Goal: Task Accomplishment & Management: Manage account settings

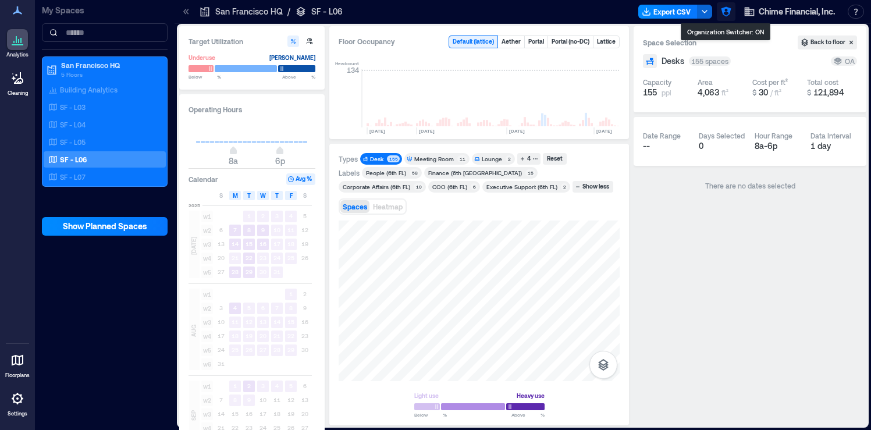
scroll to position [0, 3103]
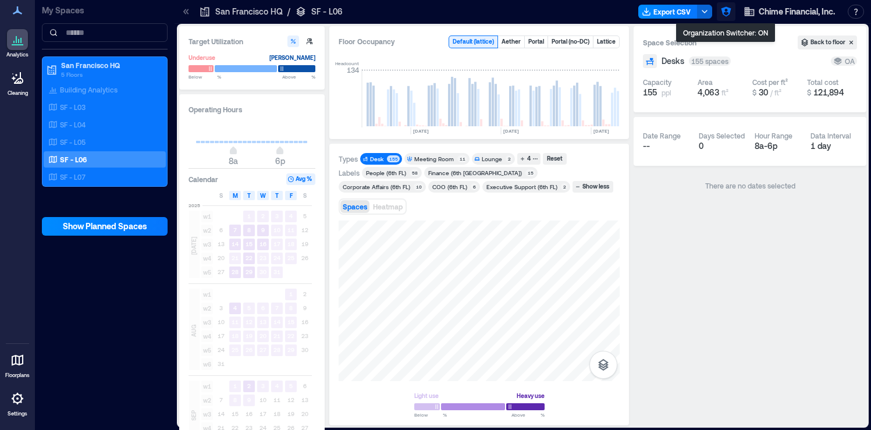
click at [725, 11] on icon "button" at bounding box center [726, 12] width 12 height 12
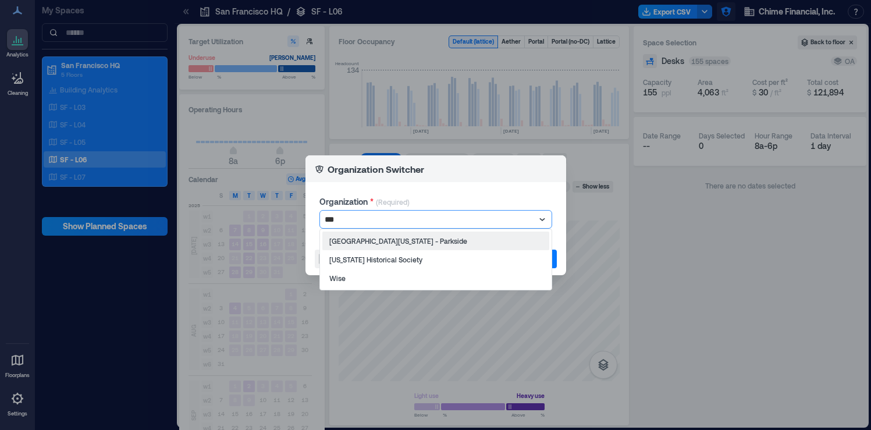
type input "****"
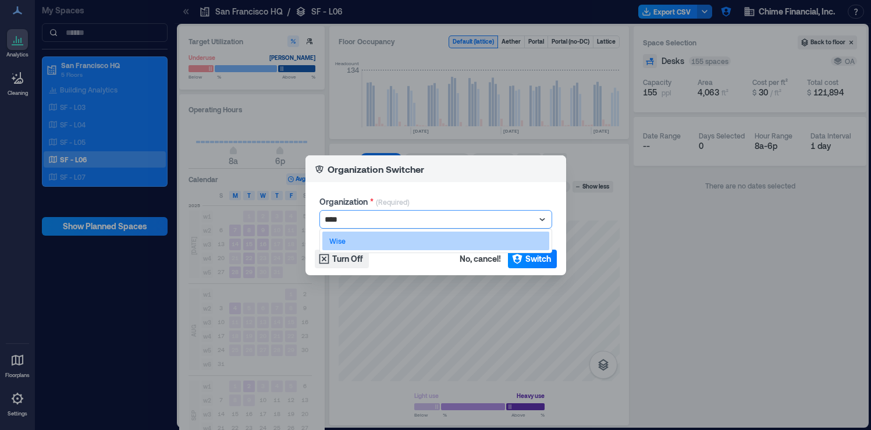
click at [516, 237] on div "Wise" at bounding box center [435, 240] width 227 height 19
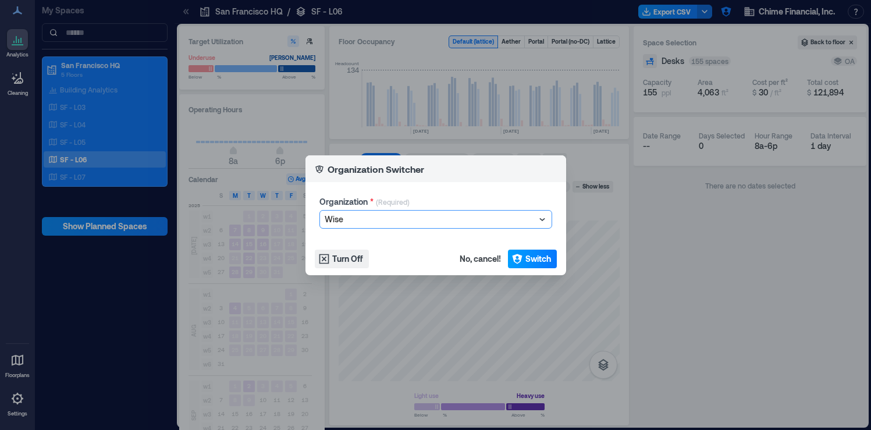
click at [531, 258] on span "Switch" at bounding box center [538, 259] width 26 height 12
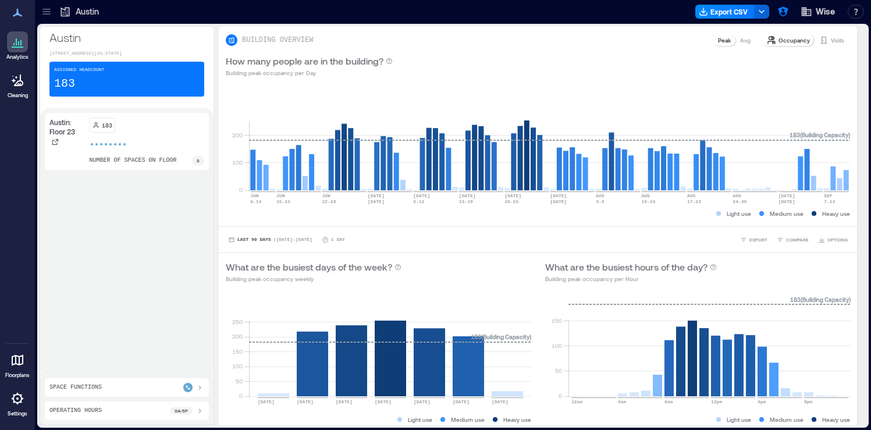
click at [43, 12] on icon at bounding box center [47, 12] width 12 height 12
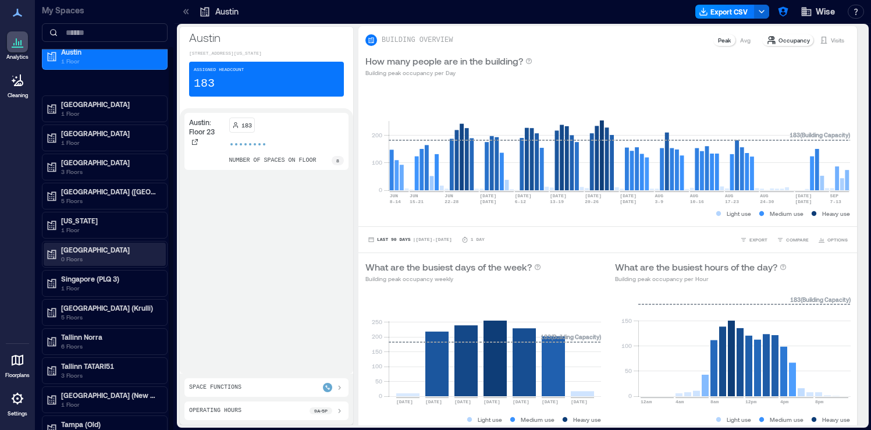
scroll to position [51, 0]
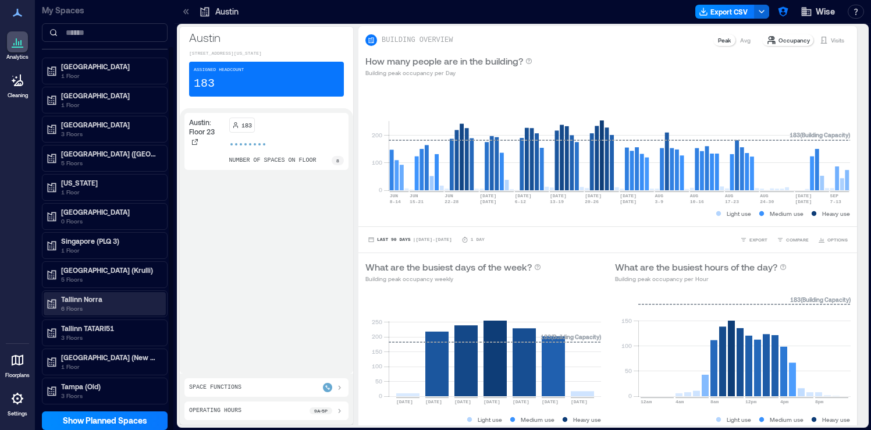
click at [141, 303] on p "Tallinn Norra" at bounding box center [110, 298] width 98 height 9
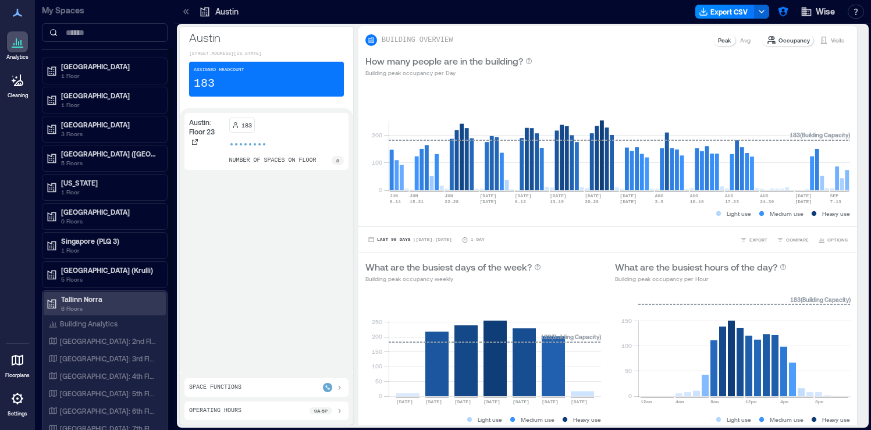
click at [123, 304] on p "6 Floors" at bounding box center [110, 308] width 98 height 9
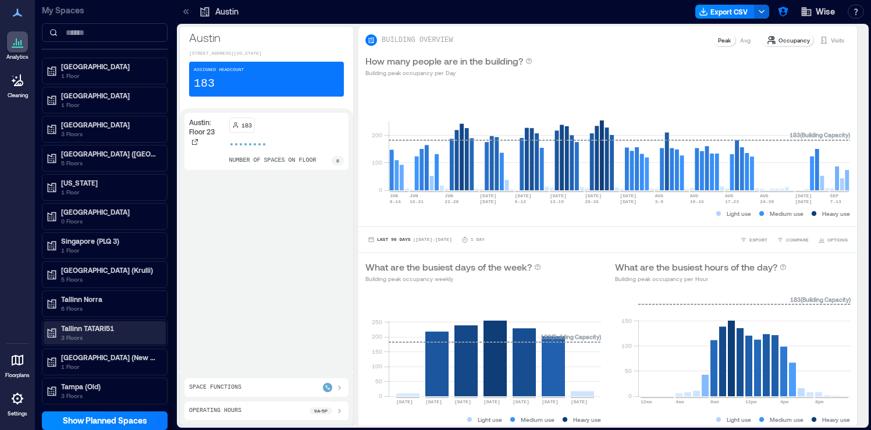
click at [124, 332] on p "Tallinn TATARI51" at bounding box center [110, 327] width 98 height 9
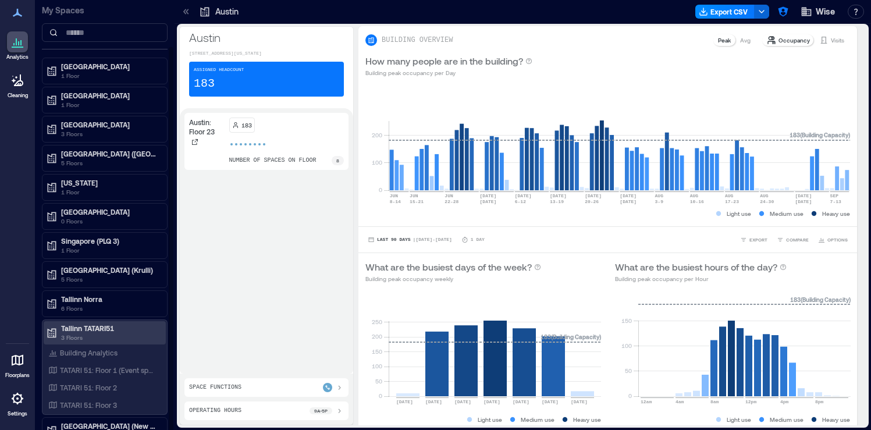
click at [127, 337] on p "3 Floors" at bounding box center [110, 337] width 98 height 9
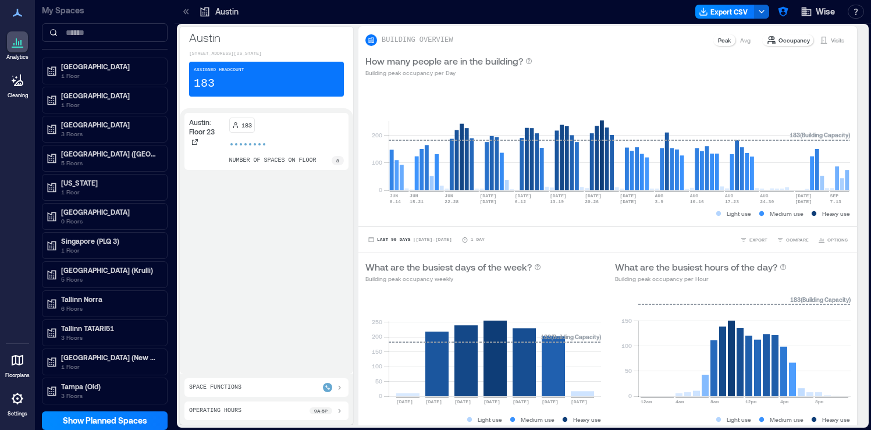
click at [20, 404] on icon at bounding box center [17, 398] width 14 height 14
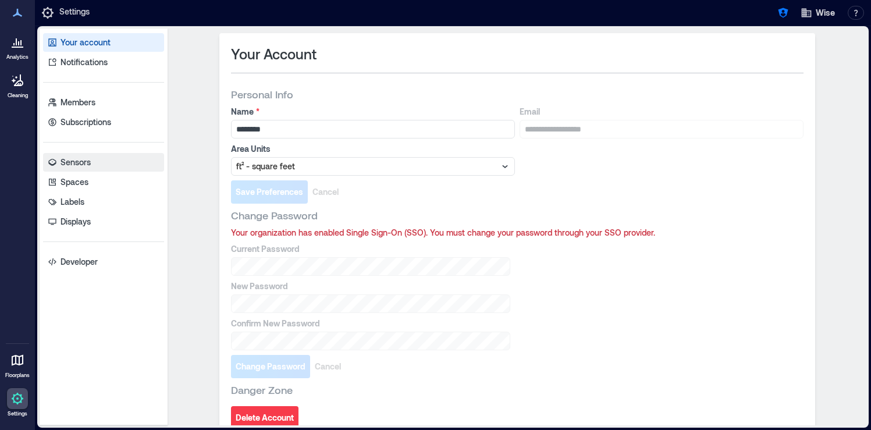
click at [106, 166] on link "Sensors" at bounding box center [103, 162] width 121 height 19
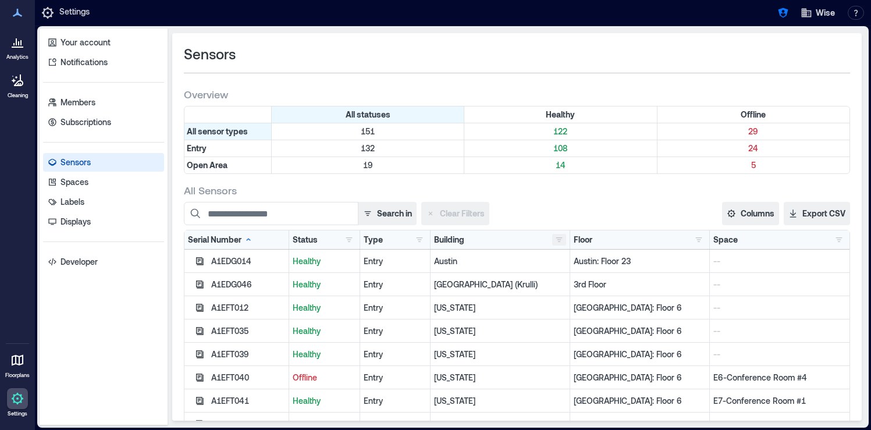
click at [560, 240] on button "button" at bounding box center [559, 240] width 14 height 12
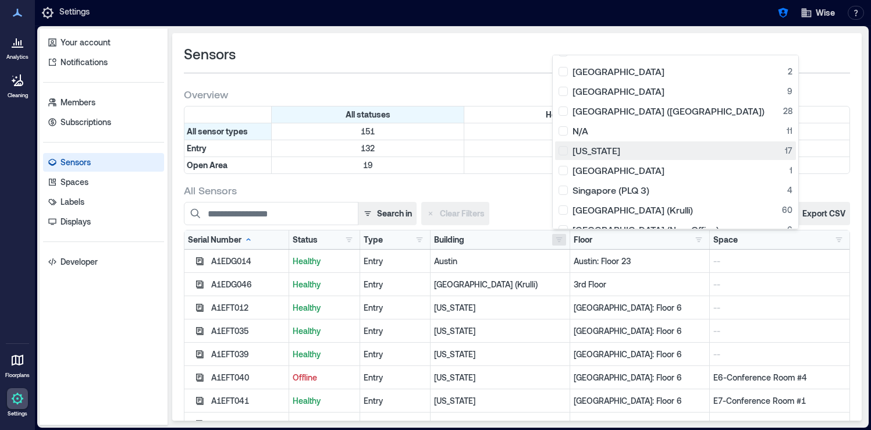
scroll to position [28, 0]
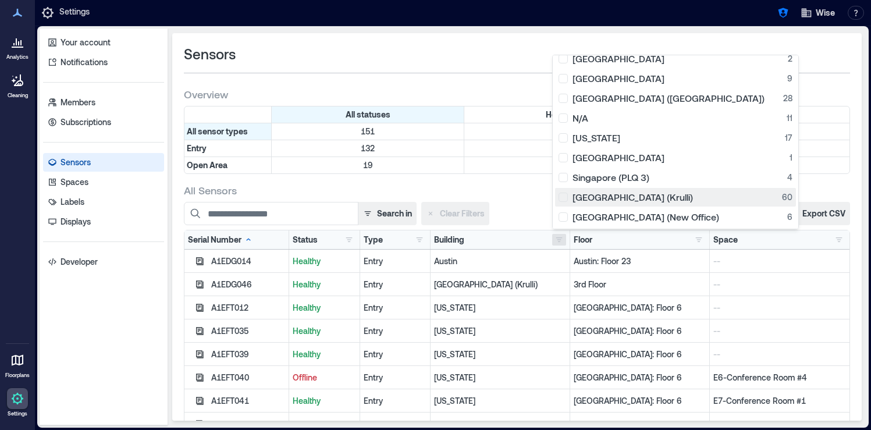
click at [566, 199] on div "[GEOGRAPHIC_DATA] (Krulli) 60" at bounding box center [675, 197] width 234 height 12
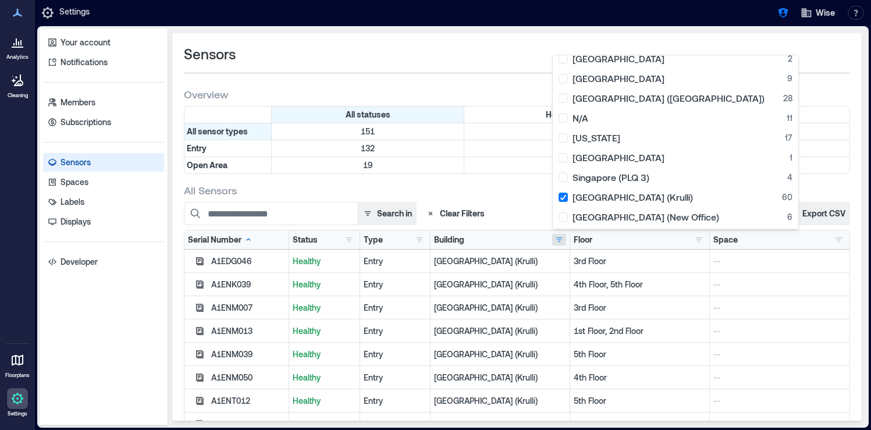
click at [534, 202] on div "Search in Clear Filters" at bounding box center [416, 213] width 465 height 23
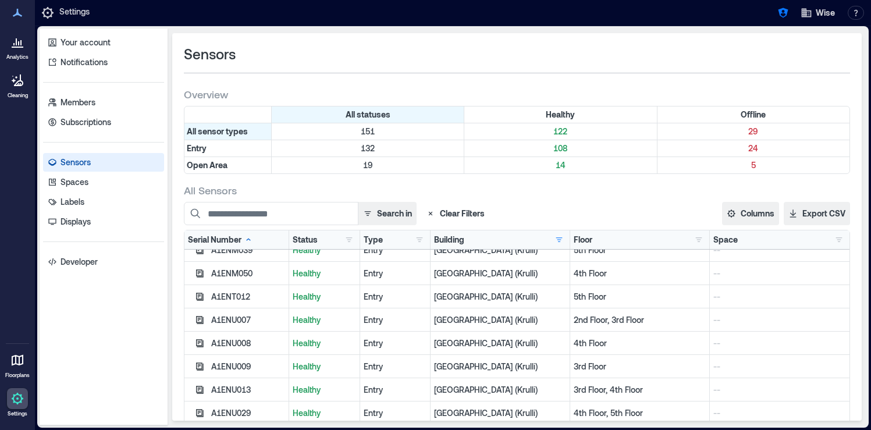
scroll to position [0, 0]
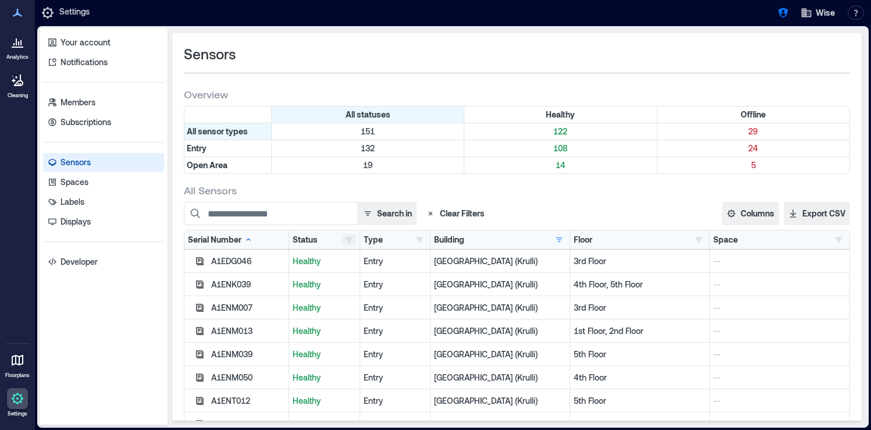
click at [349, 238] on button "button" at bounding box center [349, 240] width 14 height 12
click at [555, 178] on div "All statuses Healthy Offline All sensor types 151 122 29 Entry 132 108 24 Open …" at bounding box center [517, 142] width 666 height 73
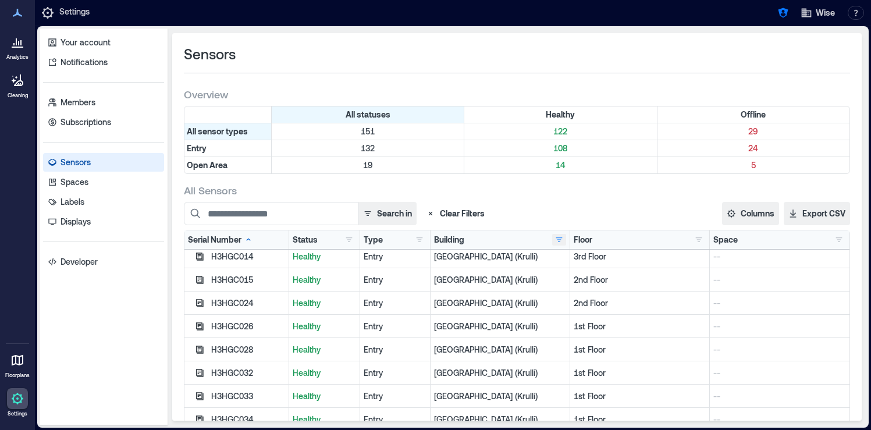
click at [558, 241] on button "button" at bounding box center [559, 240] width 14 height 12
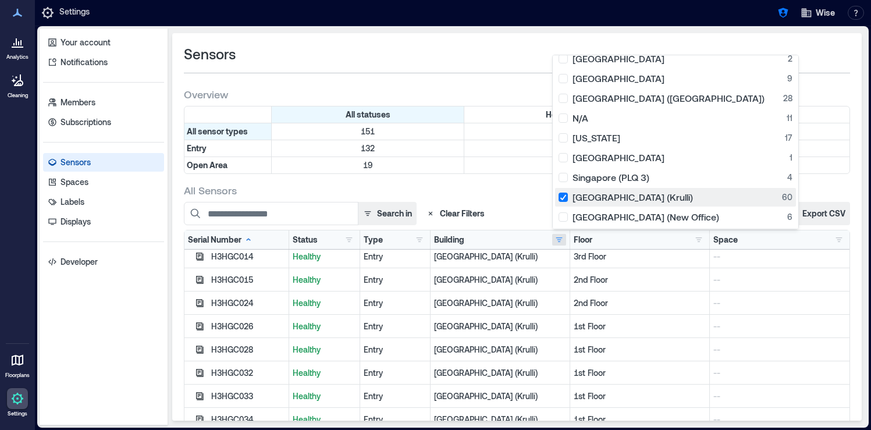
click at [565, 197] on div "[GEOGRAPHIC_DATA] (Krulli) 60" at bounding box center [675, 197] width 234 height 12
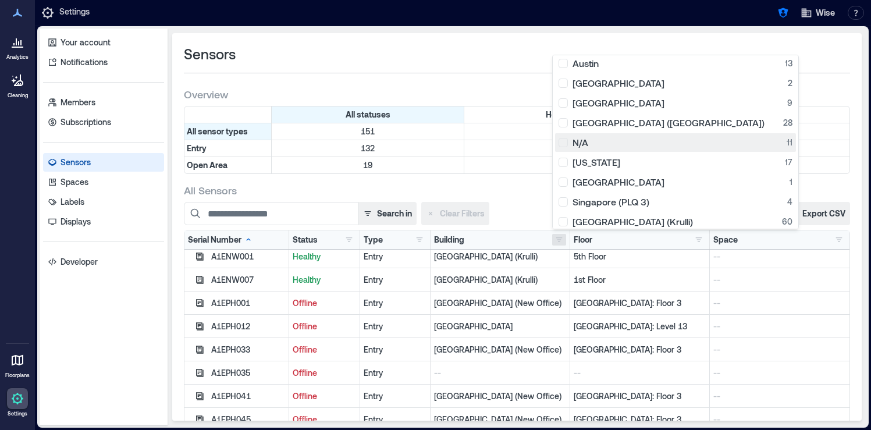
scroll to position [28, 0]
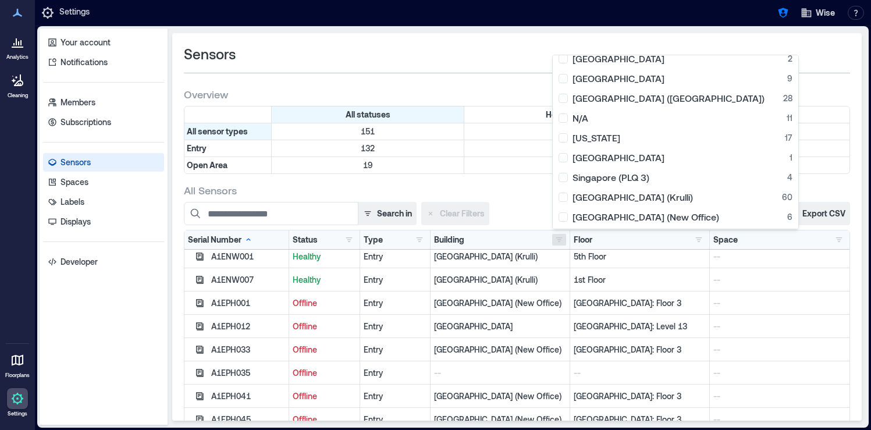
click at [793, 186] on div "All Sensors" at bounding box center [517, 190] width 666 height 14
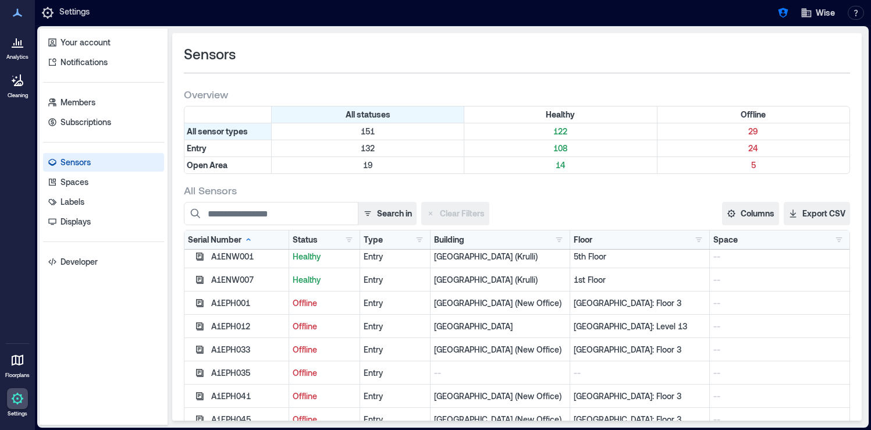
click at [20, 42] on icon at bounding box center [17, 42] width 14 height 14
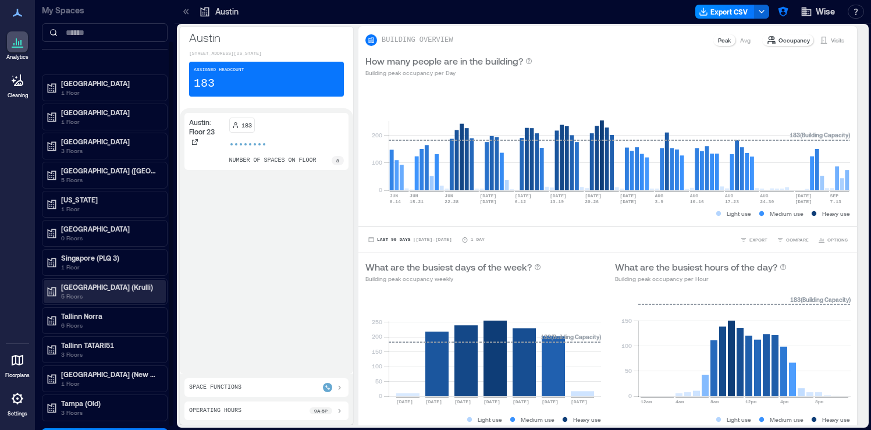
scroll to position [51, 0]
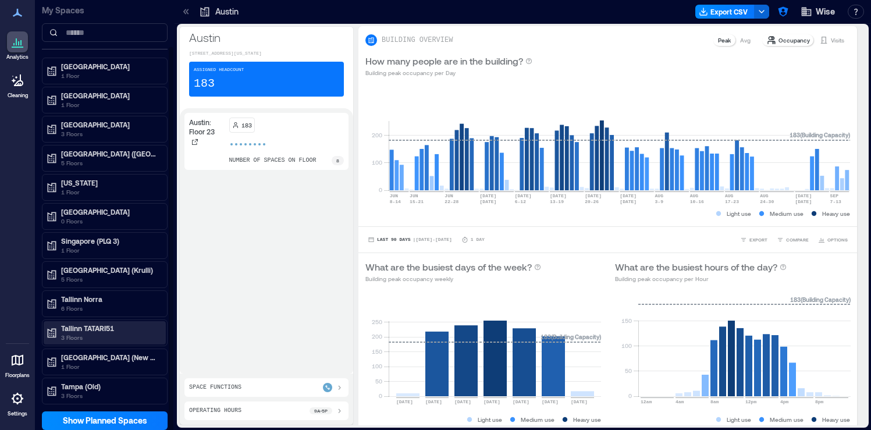
click at [116, 334] on p "3 Floors" at bounding box center [110, 337] width 98 height 9
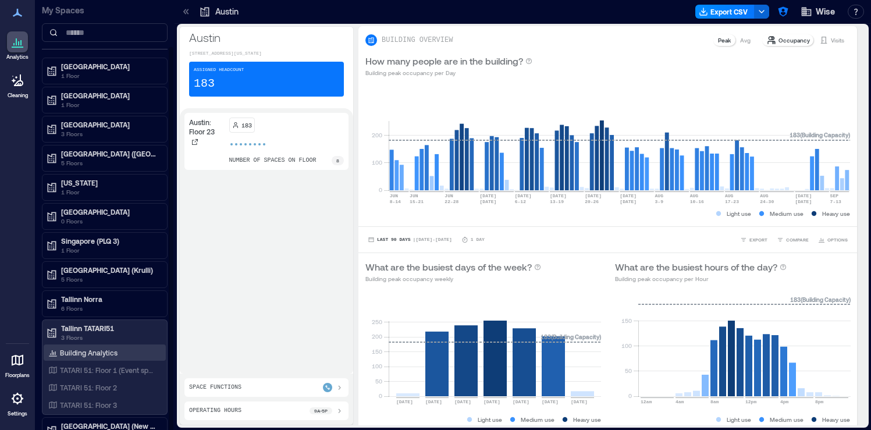
click at [108, 351] on p "Building Analytics" at bounding box center [89, 352] width 58 height 9
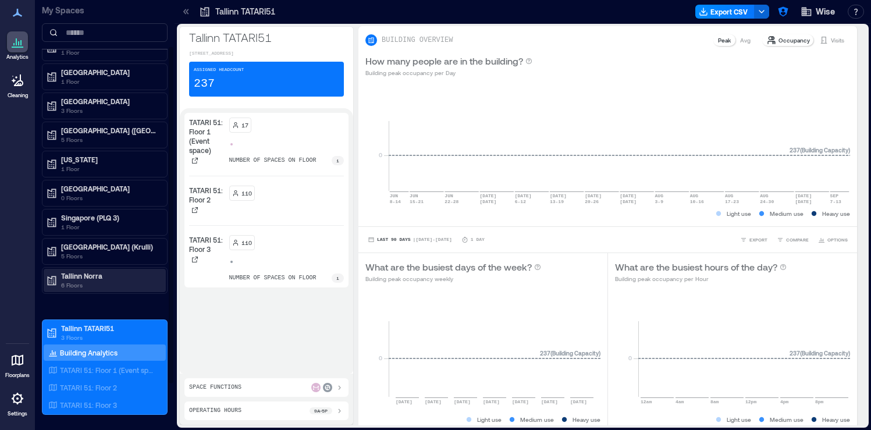
click at [123, 282] on p "6 Floors" at bounding box center [110, 284] width 98 height 9
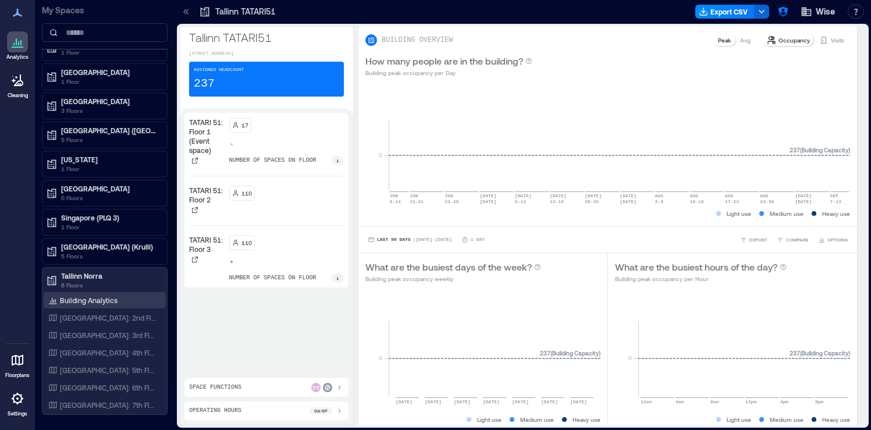
click at [111, 298] on p "Building Analytics" at bounding box center [89, 299] width 58 height 9
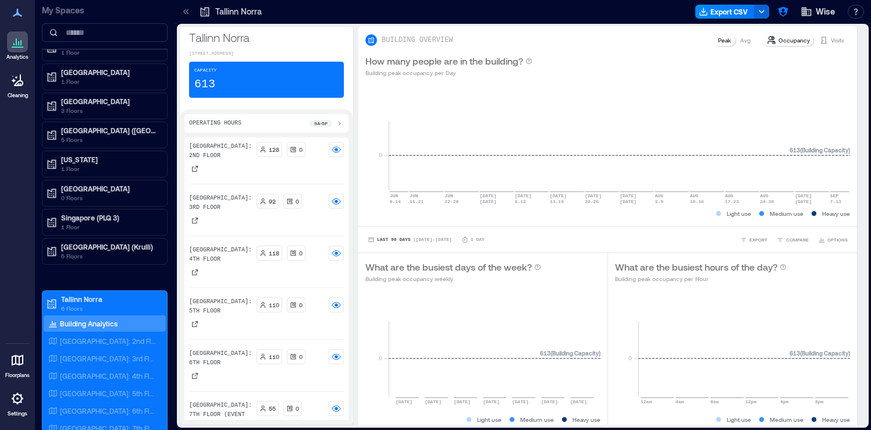
click at [22, 411] on p "Settings" at bounding box center [18, 413] width 20 height 7
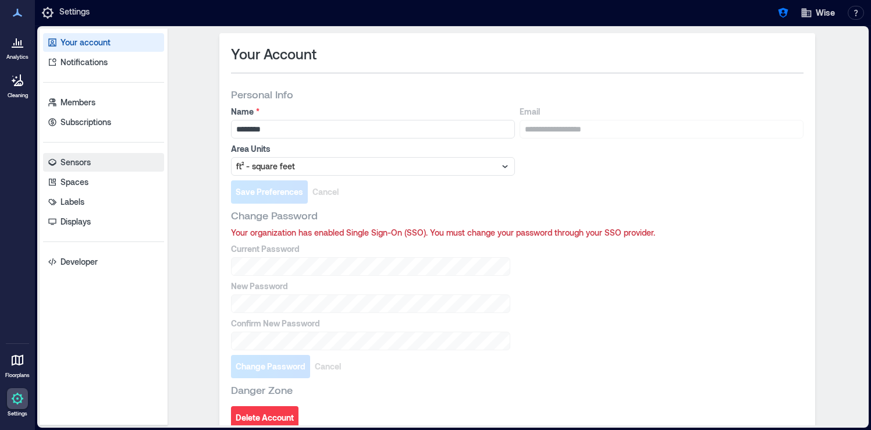
click at [137, 165] on link "Sensors" at bounding box center [103, 162] width 121 height 19
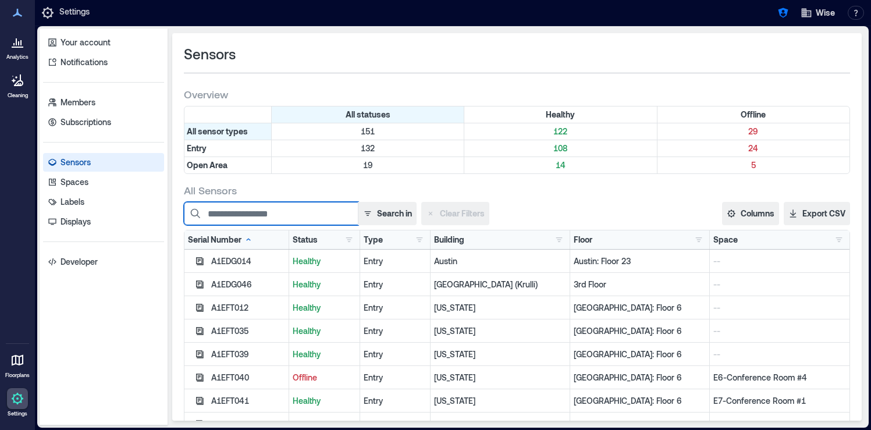
click at [254, 216] on input at bounding box center [271, 213] width 174 height 23
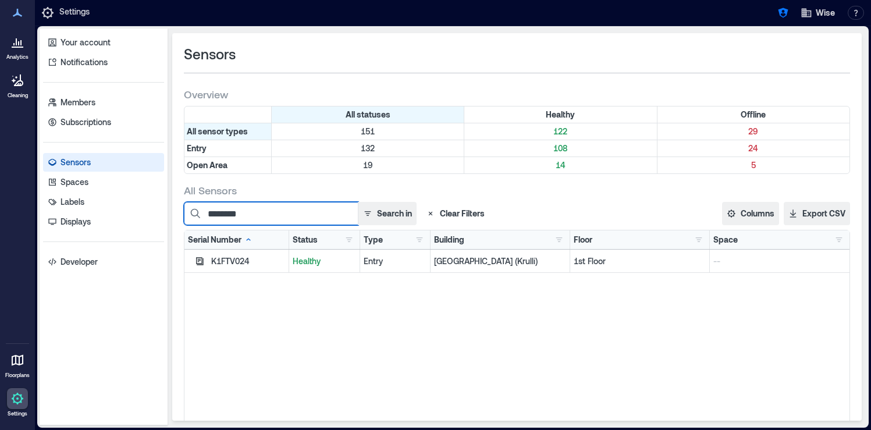
type input "********"
click at [300, 211] on input "********" at bounding box center [271, 213] width 174 height 23
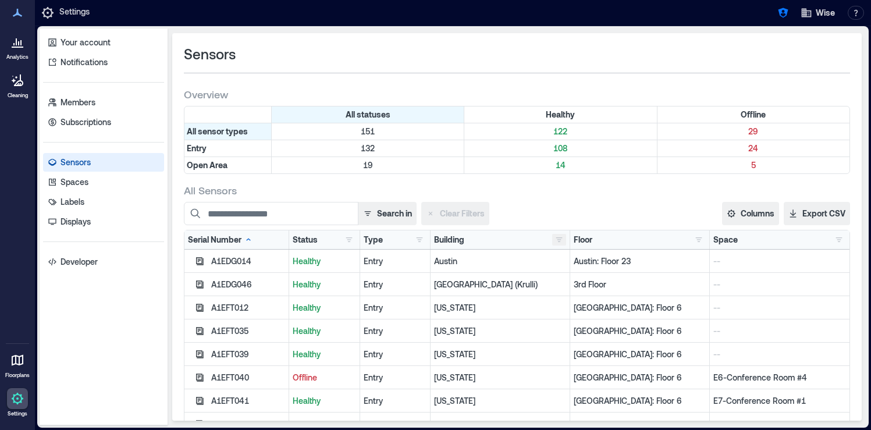
click at [561, 240] on button "button" at bounding box center [559, 240] width 14 height 12
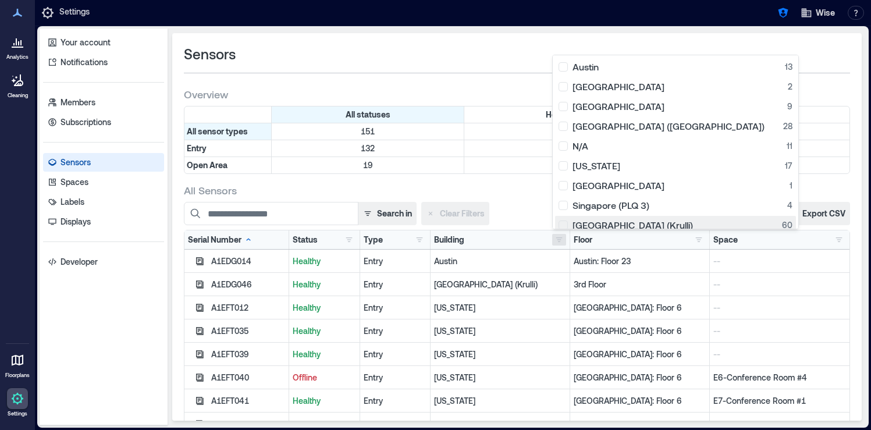
click at [565, 220] on div "[GEOGRAPHIC_DATA] (Krulli) 60" at bounding box center [675, 225] width 234 height 12
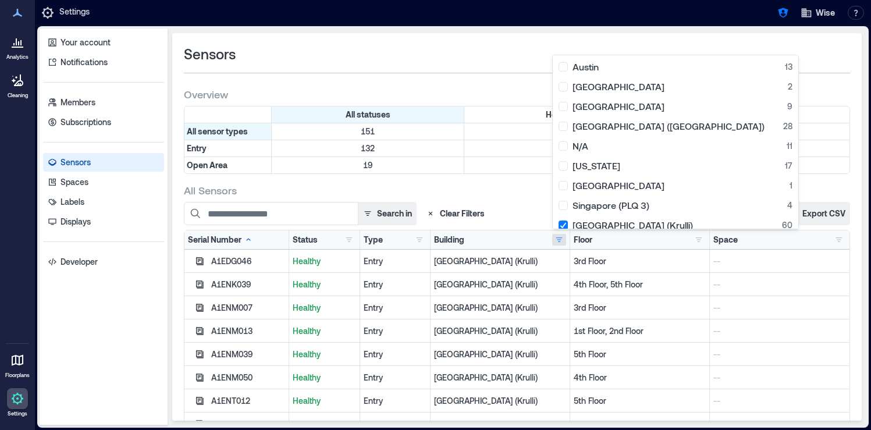
click at [520, 189] on div "All Sensors" at bounding box center [517, 190] width 666 height 14
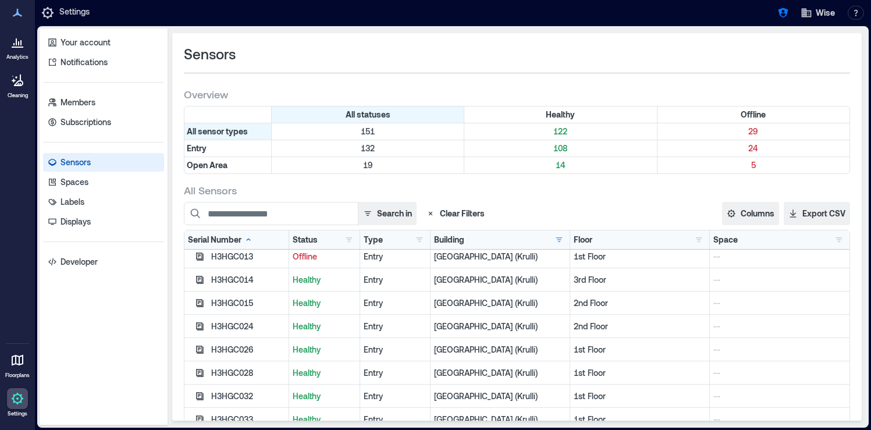
scroll to position [972, 0]
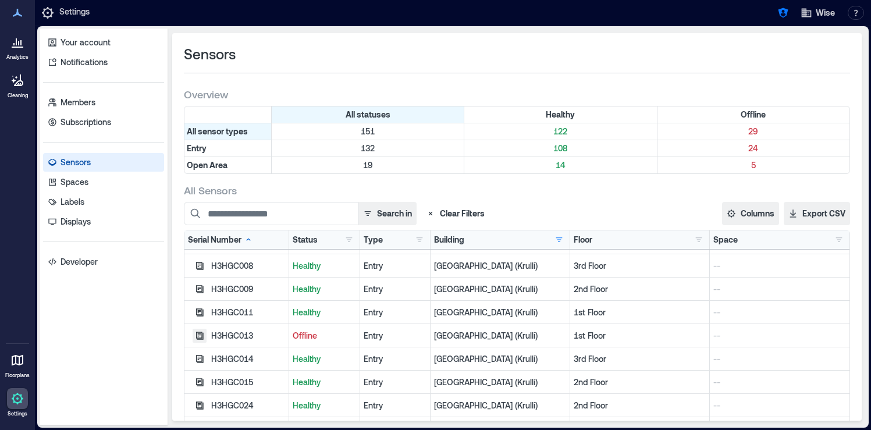
click at [197, 333] on icon "button" at bounding box center [200, 336] width 8 height 8
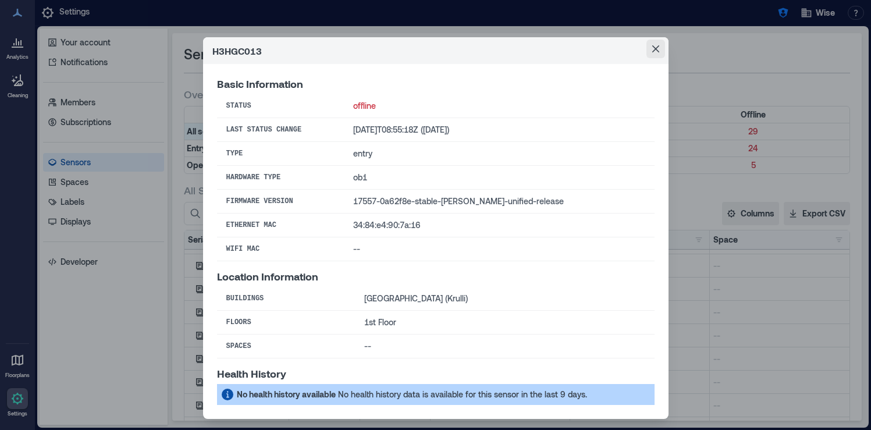
click at [653, 53] on button "Close" at bounding box center [655, 49] width 19 height 19
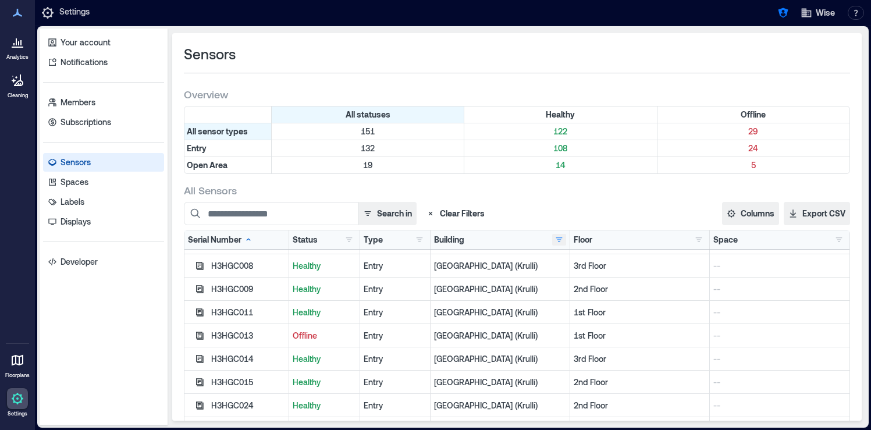
click at [559, 239] on button "button" at bounding box center [559, 240] width 14 height 12
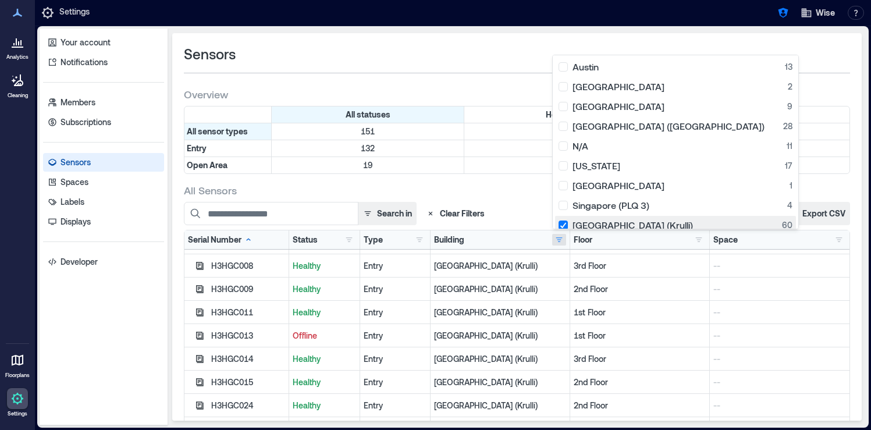
click at [565, 227] on div "[GEOGRAPHIC_DATA] (Krulli) 60" at bounding box center [675, 225] width 234 height 12
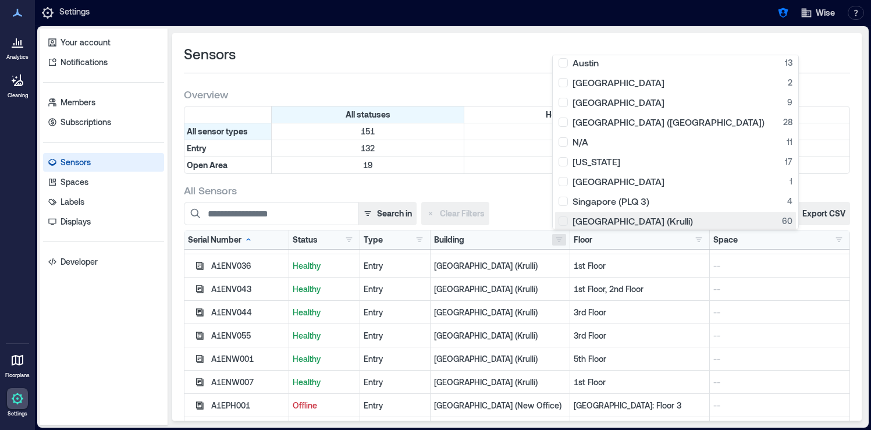
scroll to position [0, 0]
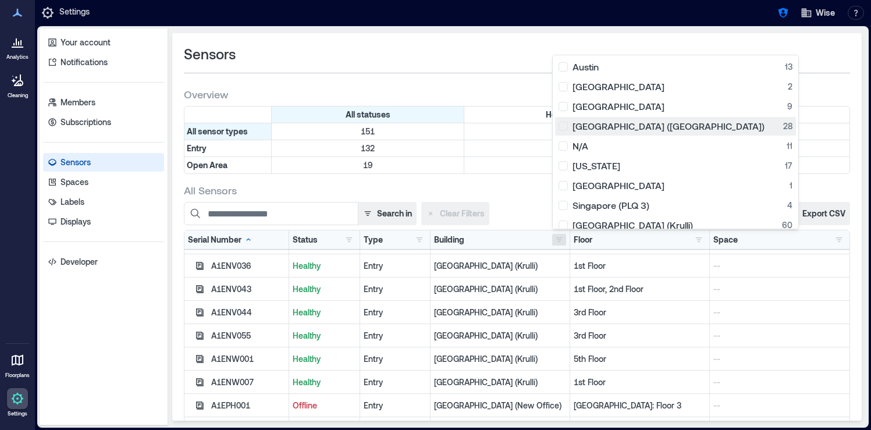
click at [564, 124] on div "[GEOGRAPHIC_DATA] ([GEOGRAPHIC_DATA]) 28" at bounding box center [675, 126] width 234 height 12
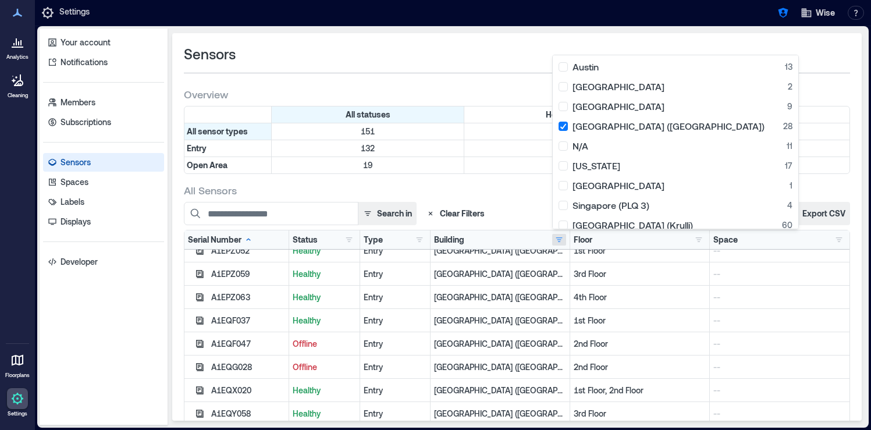
scroll to position [263, 0]
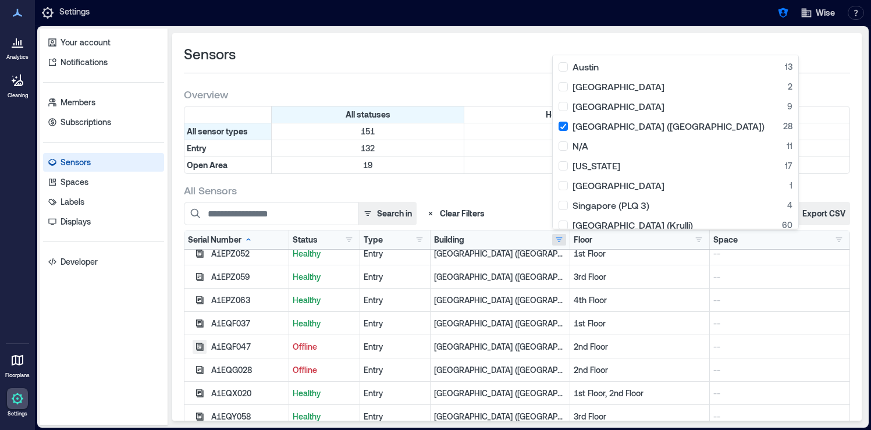
click at [200, 348] on icon "button" at bounding box center [199, 346] width 9 height 9
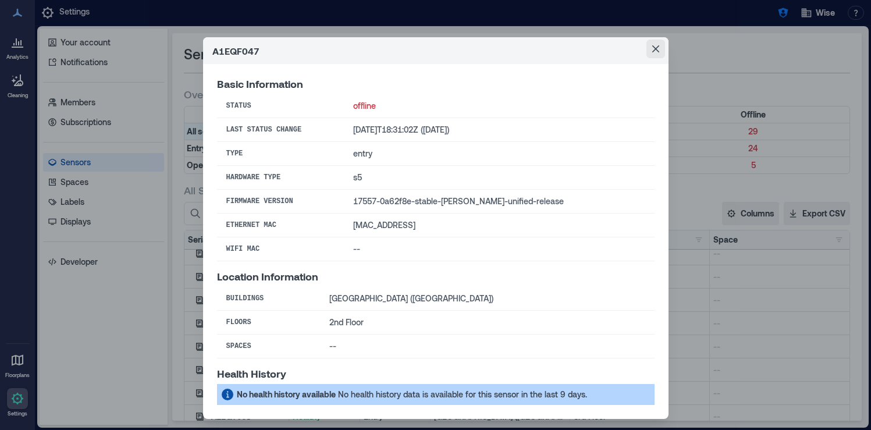
click at [657, 46] on icon "Close" at bounding box center [654, 48] width 7 height 7
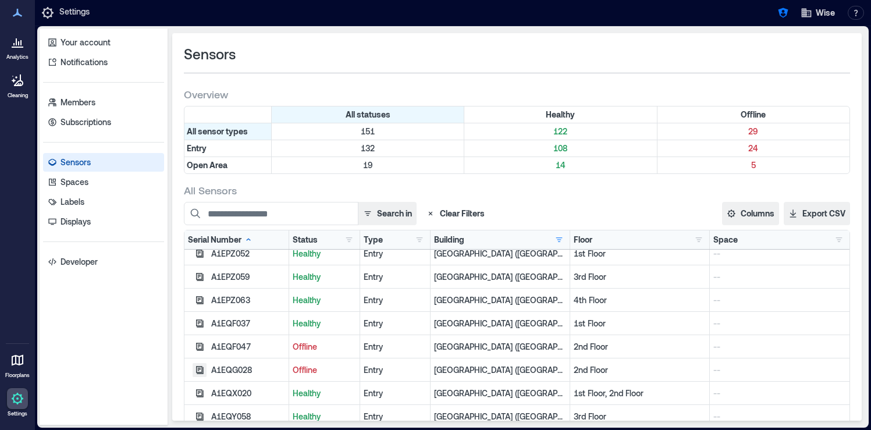
click at [199, 370] on icon "button" at bounding box center [200, 370] width 8 height 8
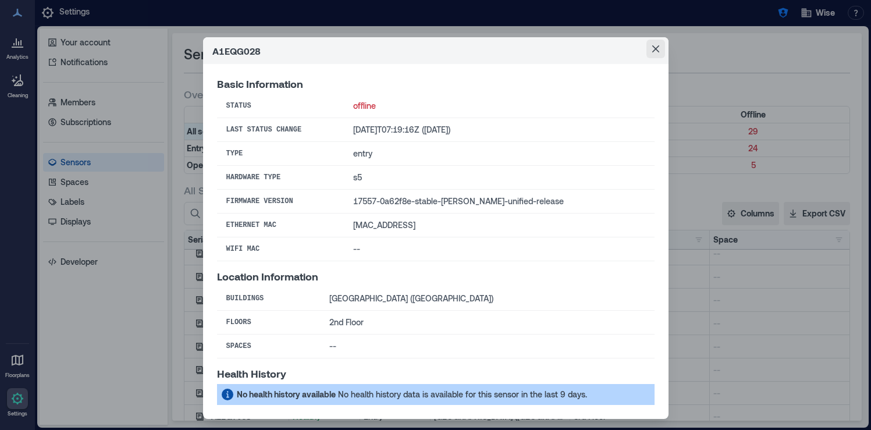
click at [656, 49] on icon "Close" at bounding box center [655, 48] width 7 height 7
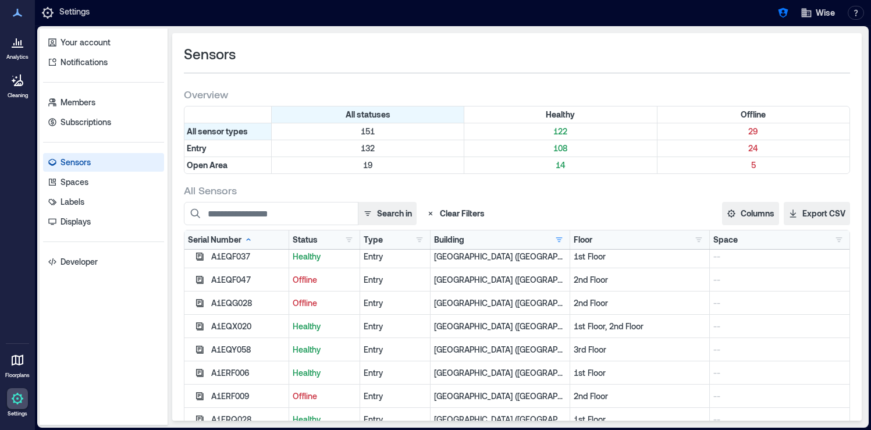
scroll to position [361, 0]
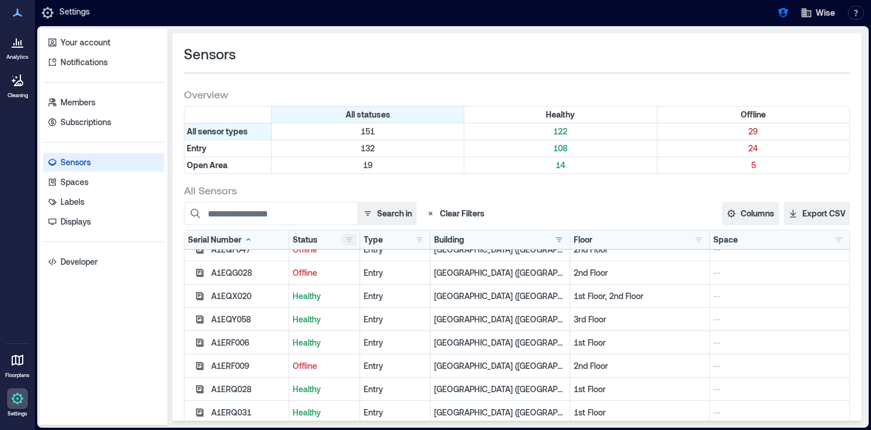
click at [351, 241] on button "button" at bounding box center [349, 240] width 14 height 12
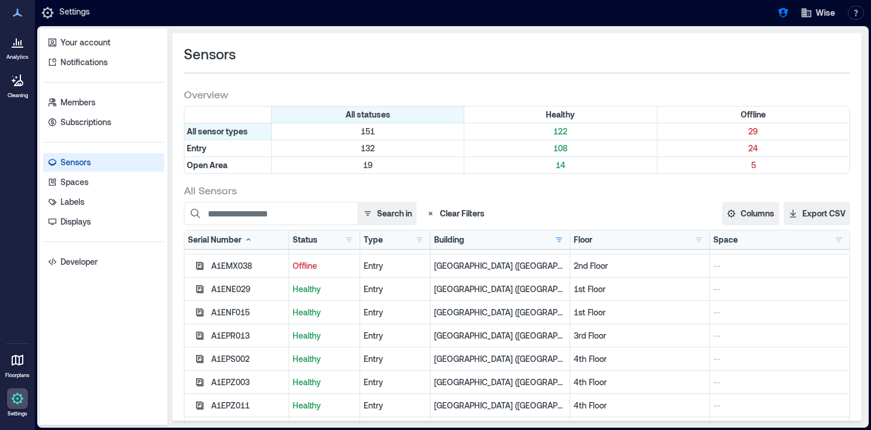
scroll to position [0, 0]
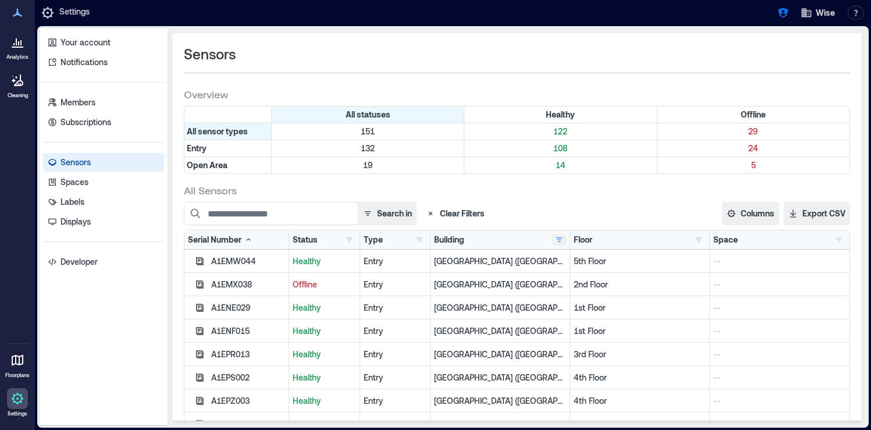
click at [558, 238] on button "button" at bounding box center [559, 240] width 14 height 12
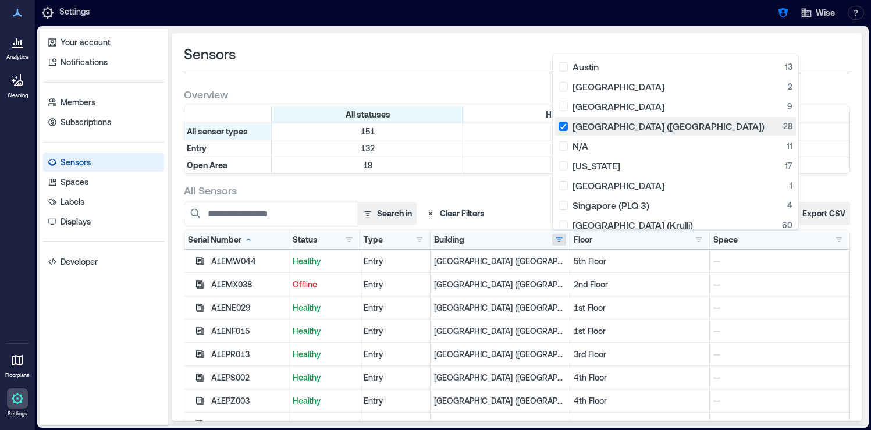
click at [563, 128] on div "[GEOGRAPHIC_DATA] ([GEOGRAPHIC_DATA]) 28" at bounding box center [675, 126] width 234 height 12
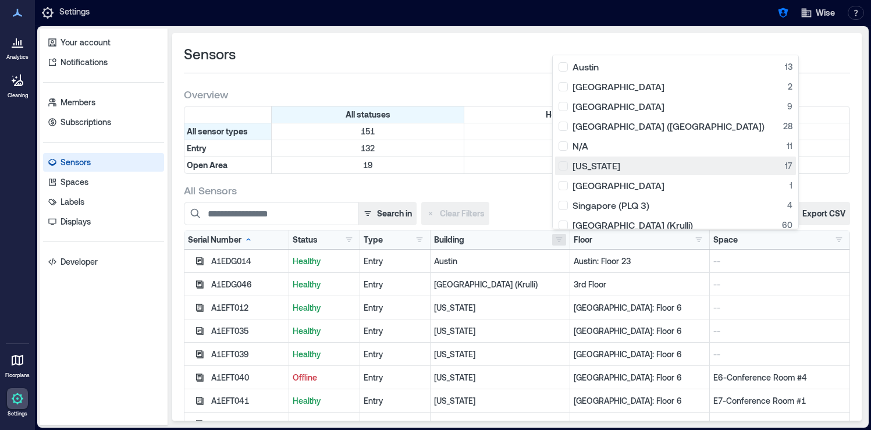
click at [564, 164] on div "[US_STATE] 17" at bounding box center [675, 166] width 234 height 12
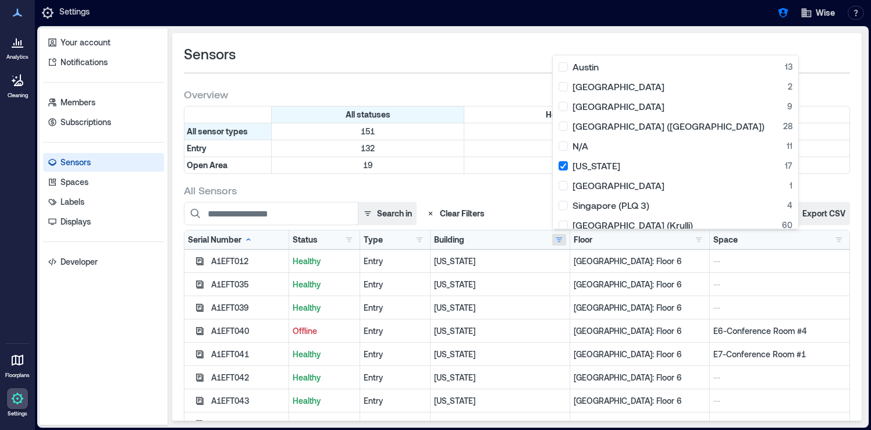
scroll to position [48, 0]
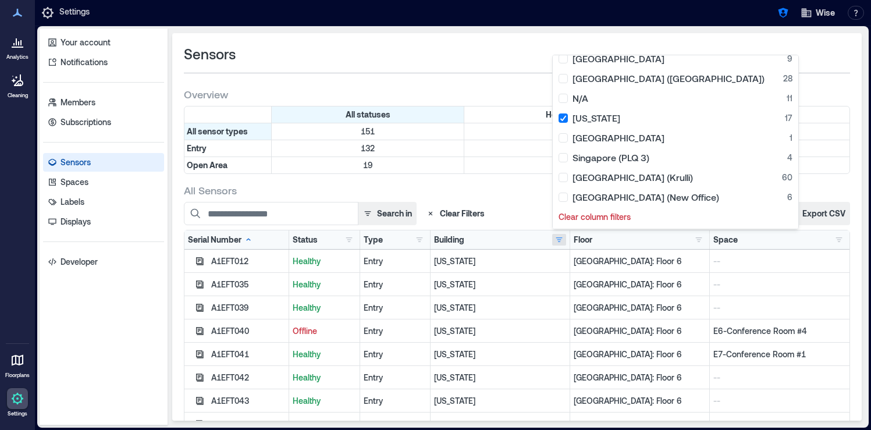
click at [513, 193] on div "All Sensors" at bounding box center [517, 190] width 666 height 14
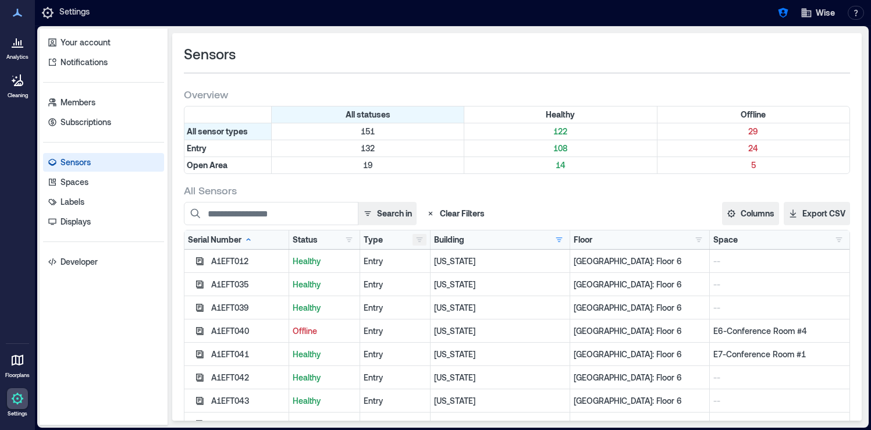
click at [416, 242] on button "button" at bounding box center [419, 240] width 14 height 12
click at [487, 205] on button "Clear Filters" at bounding box center [455, 213] width 68 height 23
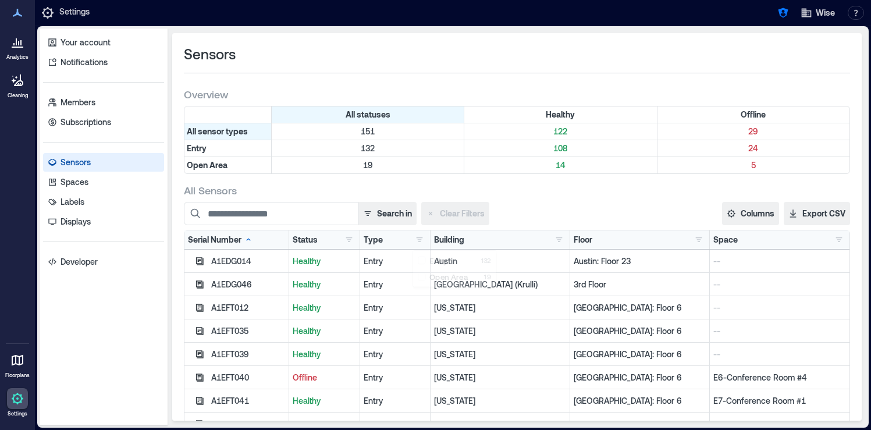
scroll to position [28, 0]
click at [560, 243] on button "button" at bounding box center [559, 240] width 14 height 12
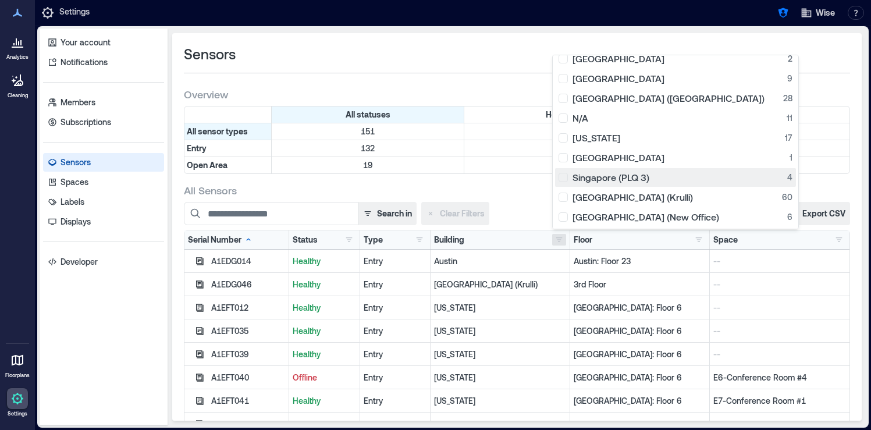
scroll to position [0, 0]
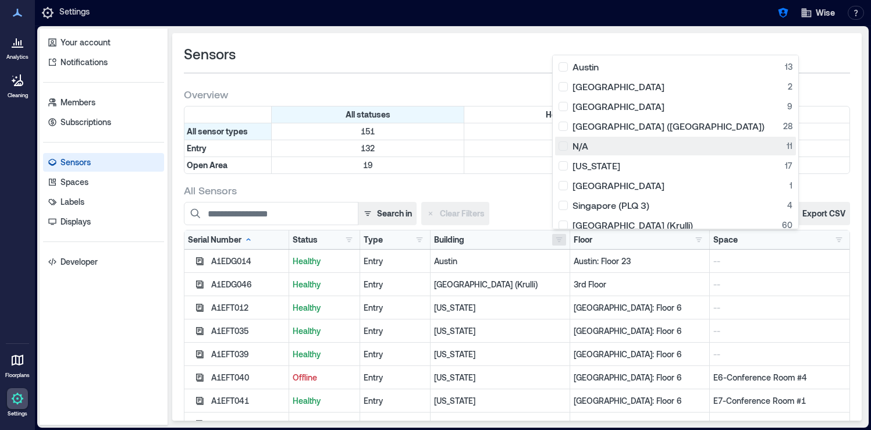
click at [564, 146] on div "N/A 11" at bounding box center [675, 146] width 234 height 12
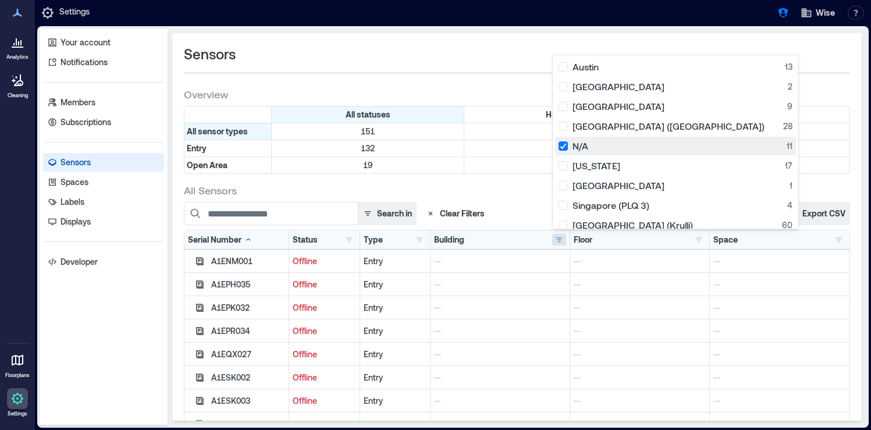
click at [564, 146] on div "N/A 11" at bounding box center [675, 146] width 234 height 12
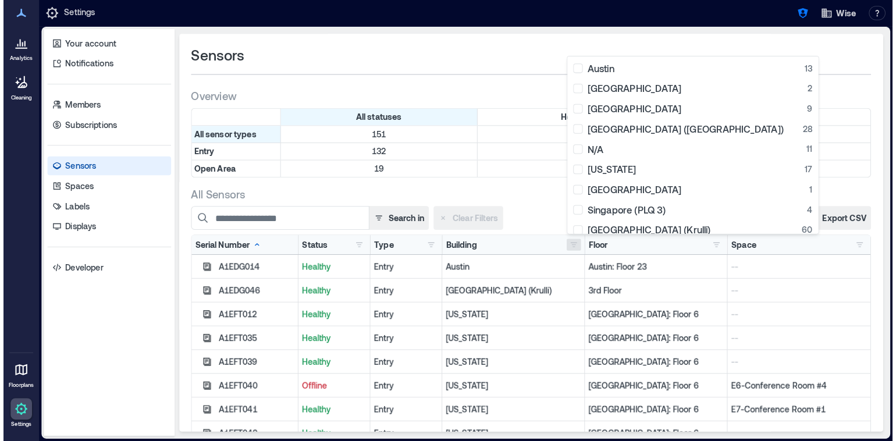
scroll to position [28, 0]
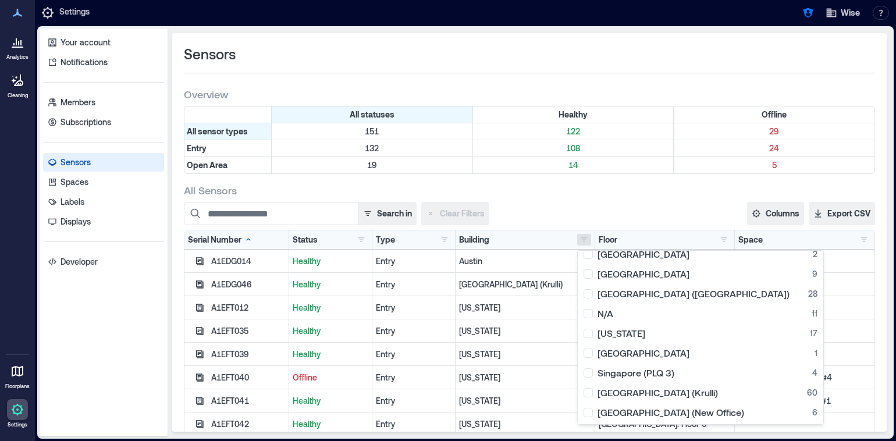
click at [695, 197] on div "All Sensors Search in Clear Filters Columns Serial Number Status Type Building …" at bounding box center [529, 362] width 691 height 358
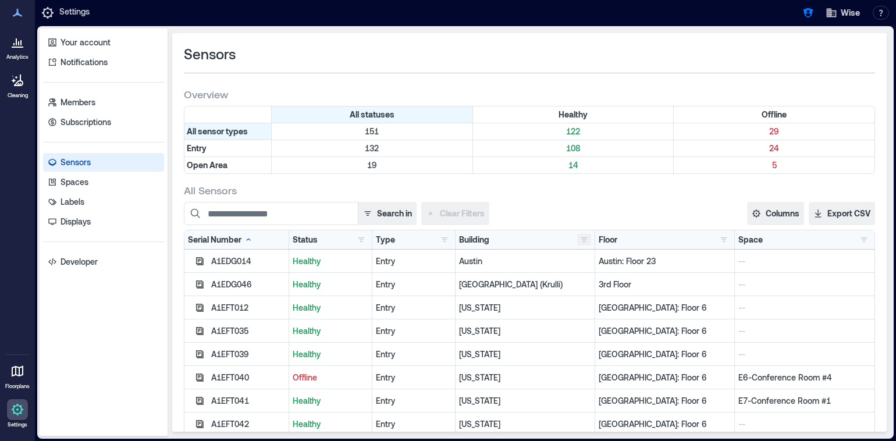
click at [589, 237] on button "button" at bounding box center [584, 240] width 14 height 12
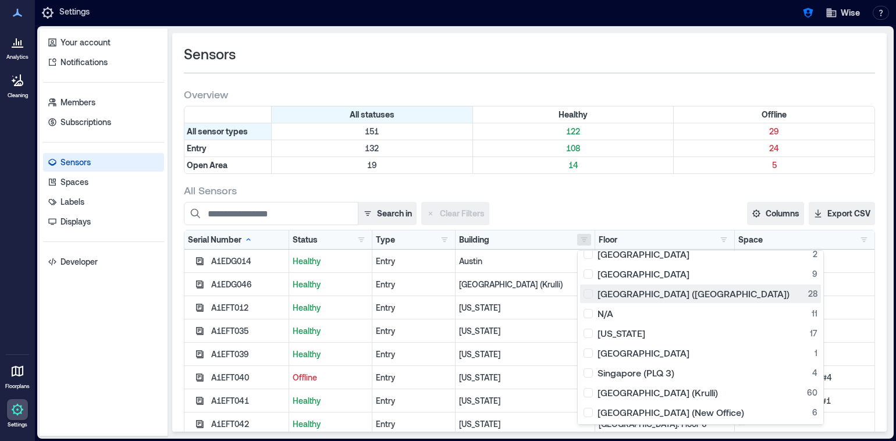
click at [592, 294] on div "[GEOGRAPHIC_DATA] ([GEOGRAPHIC_DATA]) 28" at bounding box center [700, 294] width 234 height 12
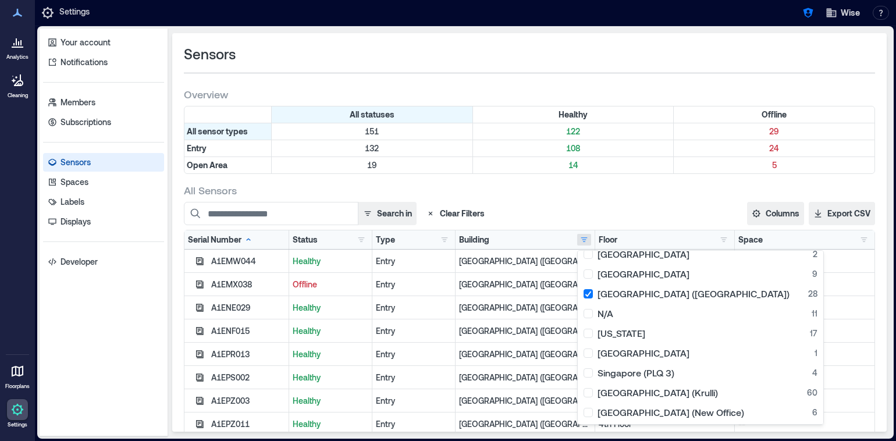
click at [613, 204] on div "Search in Clear Filters" at bounding box center [416, 213] width 465 height 23
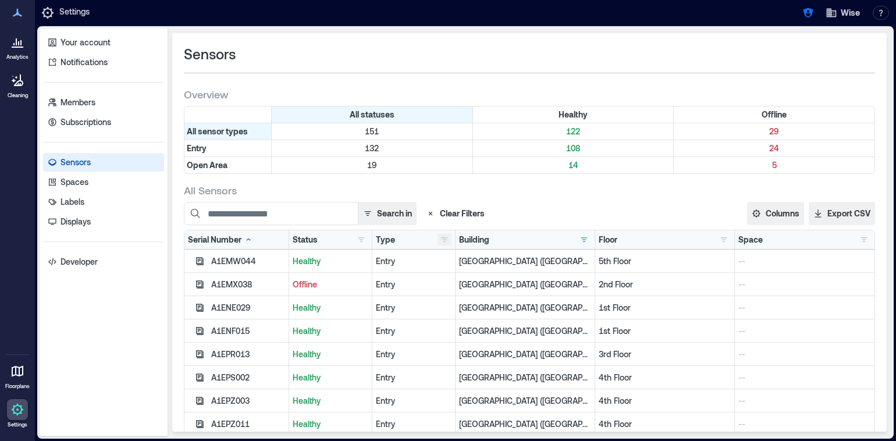
click at [440, 241] on button "button" at bounding box center [444, 240] width 14 height 12
click at [586, 240] on button "button" at bounding box center [584, 240] width 14 height 12
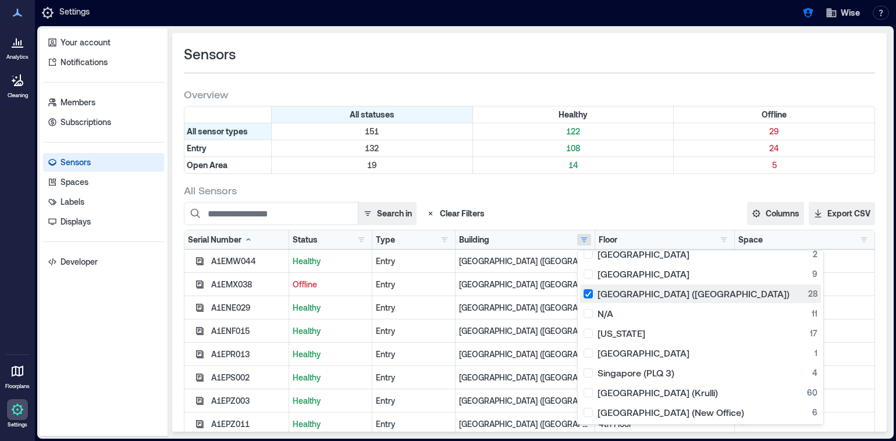
click at [589, 293] on div "[GEOGRAPHIC_DATA] ([GEOGRAPHIC_DATA]) 28" at bounding box center [700, 294] width 234 height 12
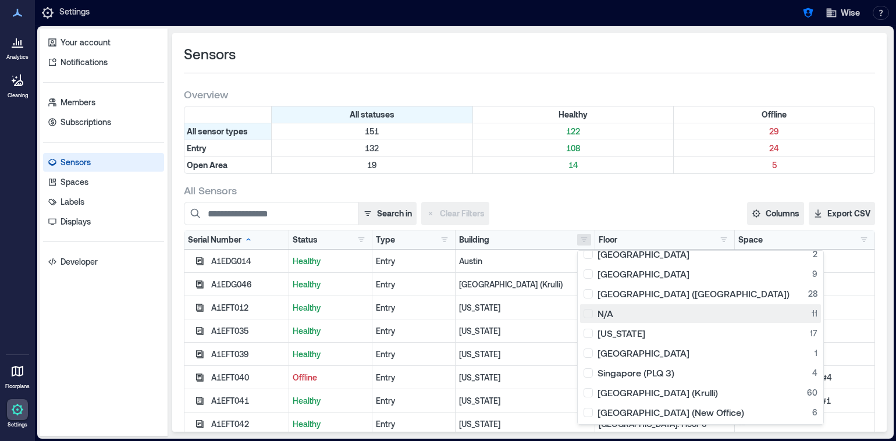
scroll to position [0, 0]
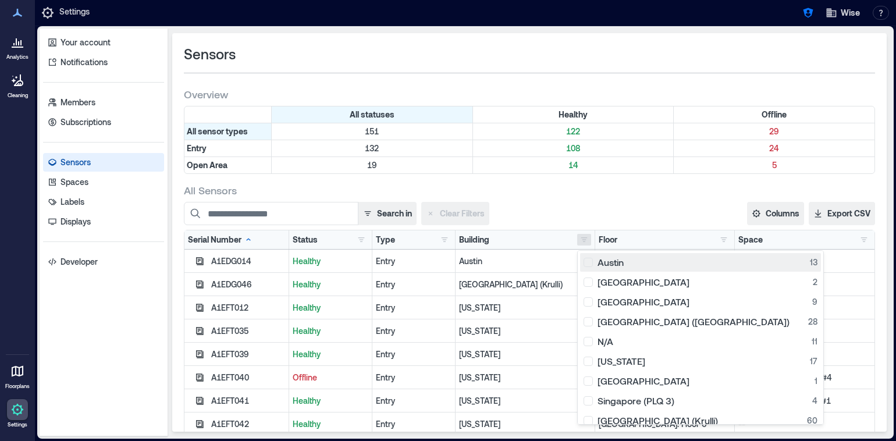
click at [592, 259] on div "Austin 13" at bounding box center [700, 262] width 234 height 12
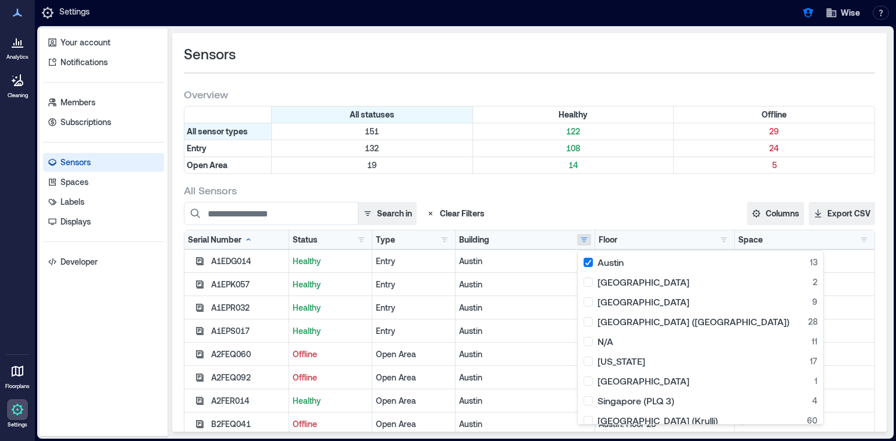
click at [585, 181] on div "Sensors Overview All statuses Healthy Offline All sensor types 151 122 29 Entry…" at bounding box center [529, 232] width 714 height 398
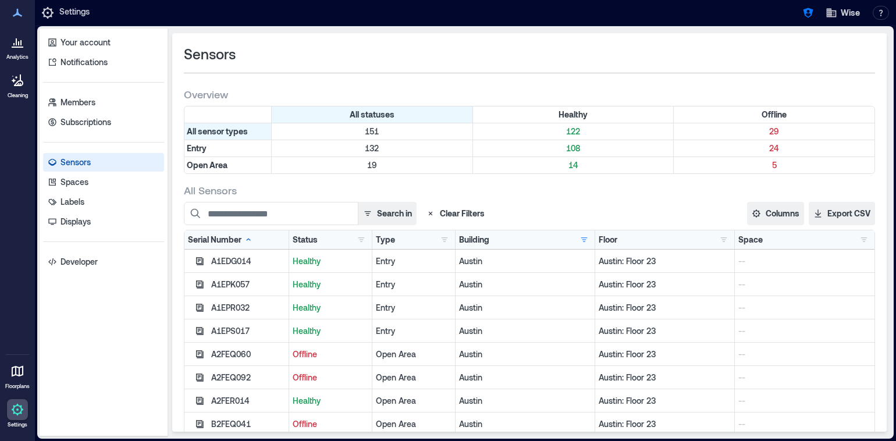
scroll to position [12, 0]
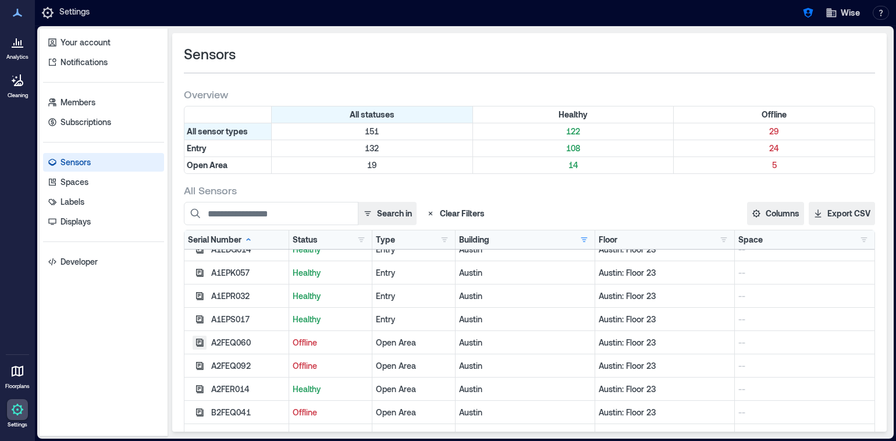
click at [201, 341] on icon "button" at bounding box center [200, 343] width 8 height 8
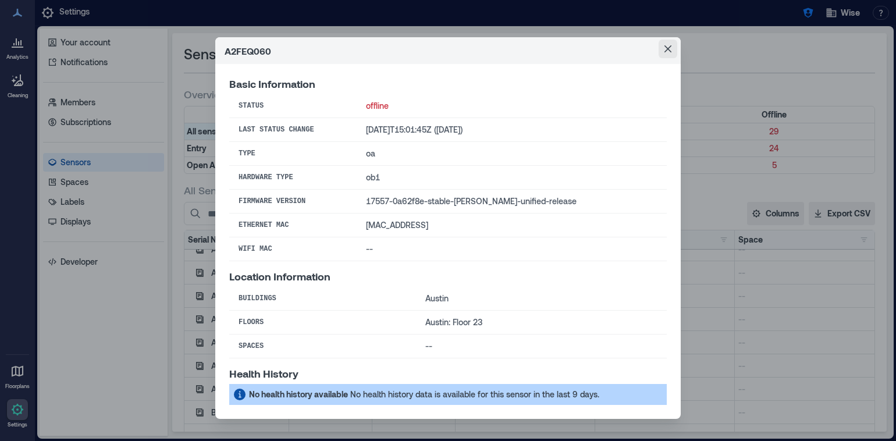
click at [665, 55] on button "Close" at bounding box center [667, 49] width 19 height 19
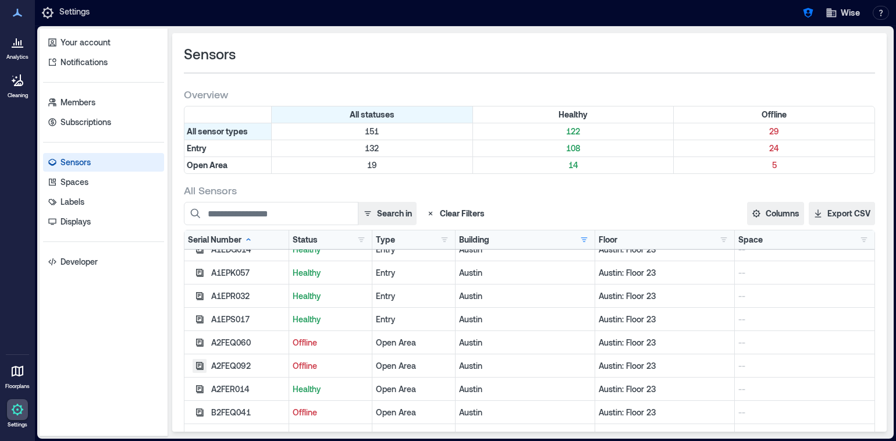
click at [199, 363] on icon "button" at bounding box center [200, 366] width 8 height 8
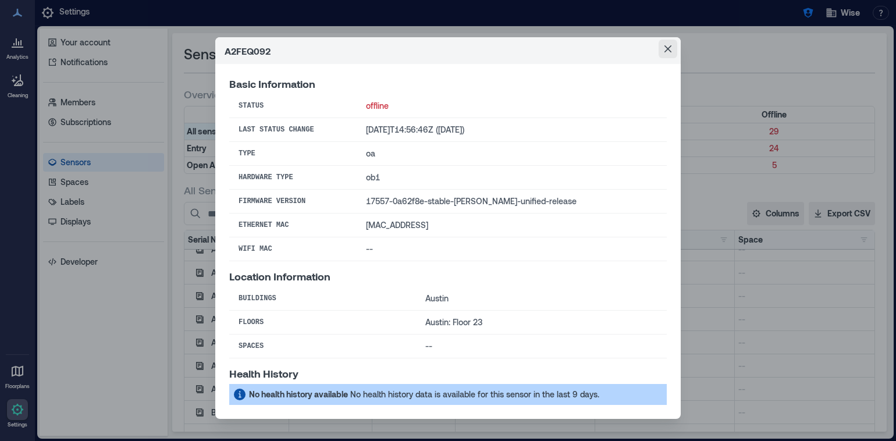
click at [671, 45] on icon "Close" at bounding box center [667, 48] width 7 height 7
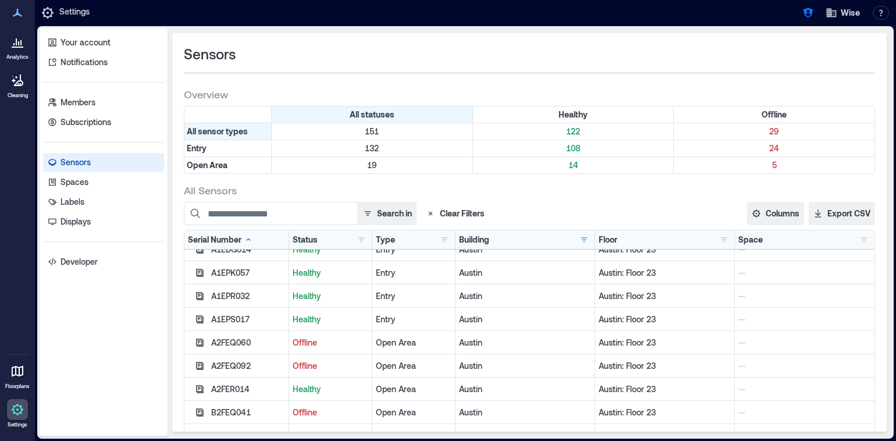
scroll to position [0, 0]
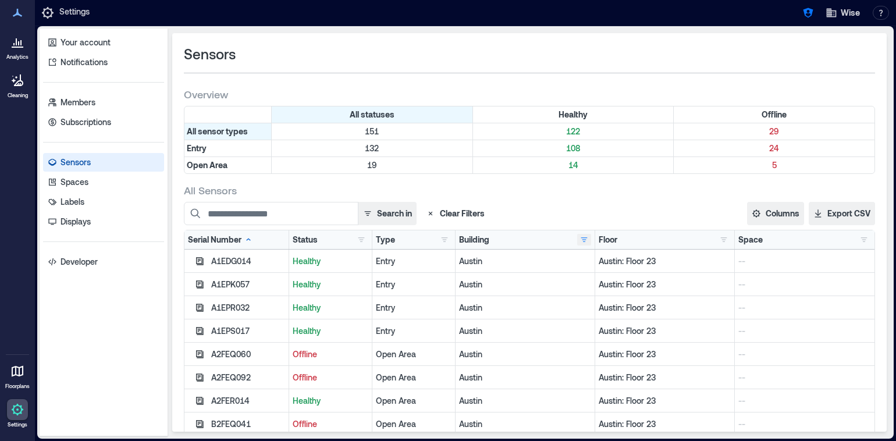
click at [581, 240] on button "button" at bounding box center [584, 240] width 14 height 12
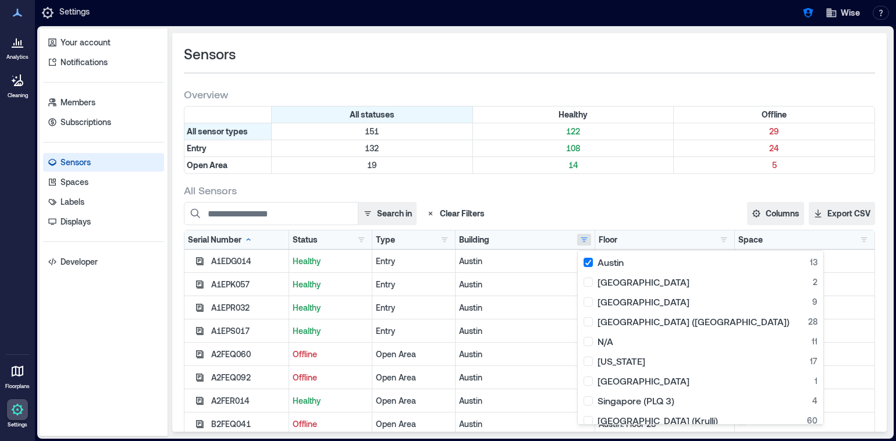
click at [434, 212] on icon "button" at bounding box center [430, 213] width 9 height 9
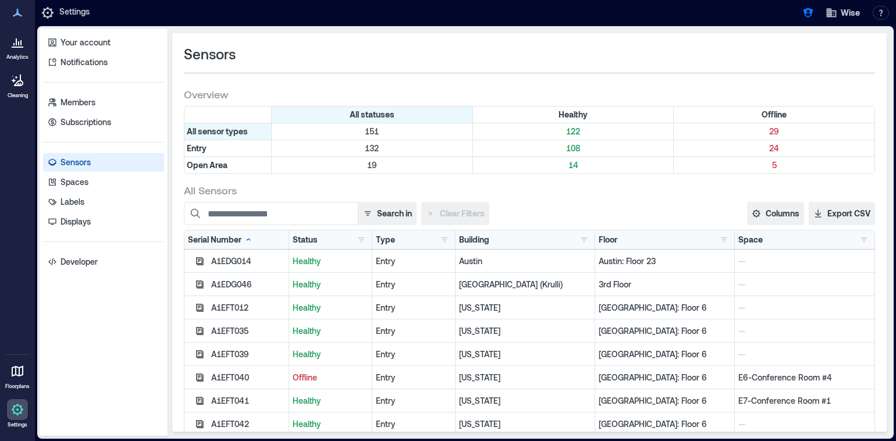
click at [591, 238] on div "Building [GEOGRAPHIC_DATA] 9 [GEOGRAPHIC_DATA] ([GEOGRAPHIC_DATA]) 28 N/A 11 [U…" at bounding box center [525, 239] width 140 height 19
click at [583, 238] on button "button" at bounding box center [584, 240] width 14 height 12
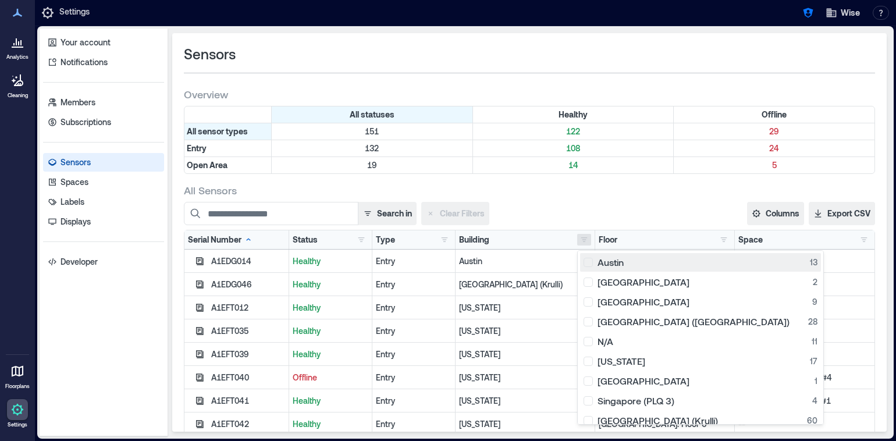
click at [585, 261] on div "Austin 13" at bounding box center [700, 262] width 234 height 12
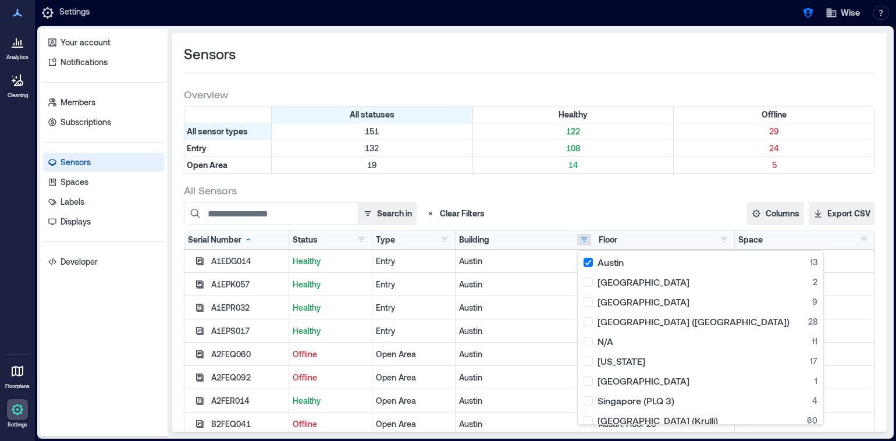
click at [587, 211] on div "Search in Clear Filters" at bounding box center [416, 213] width 465 height 23
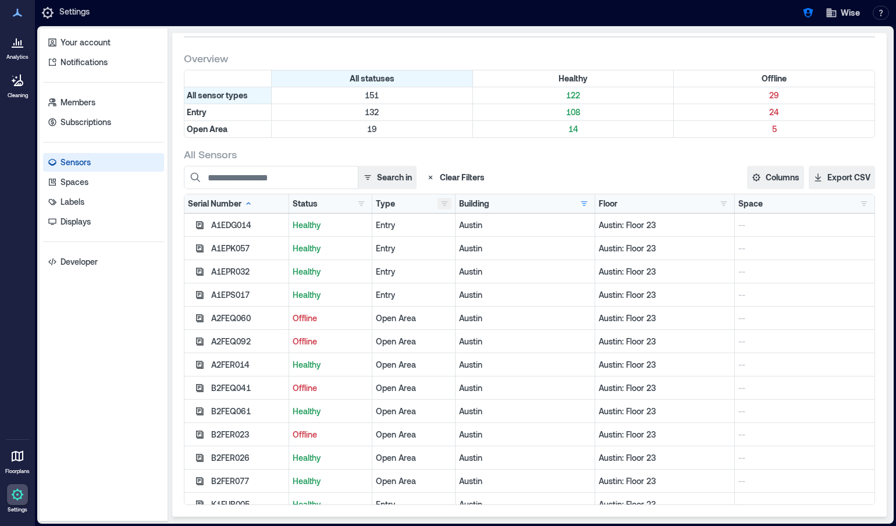
click at [447, 204] on button "button" at bounding box center [444, 204] width 14 height 12
click at [446, 245] on div "Open Area 8" at bounding box center [488, 246] width 88 height 12
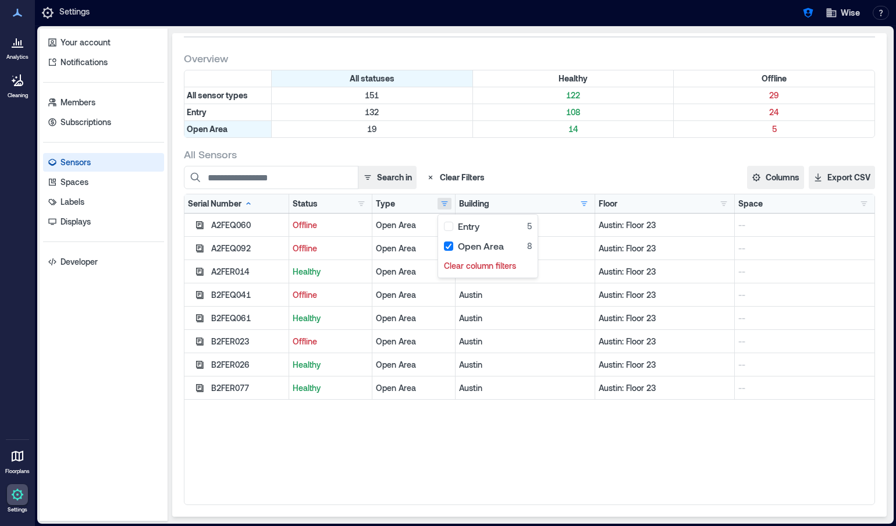
click at [478, 164] on div "All Sensors Search in Clear Filters Columns Serial Number Status Type Building …" at bounding box center [529, 326] width 691 height 358
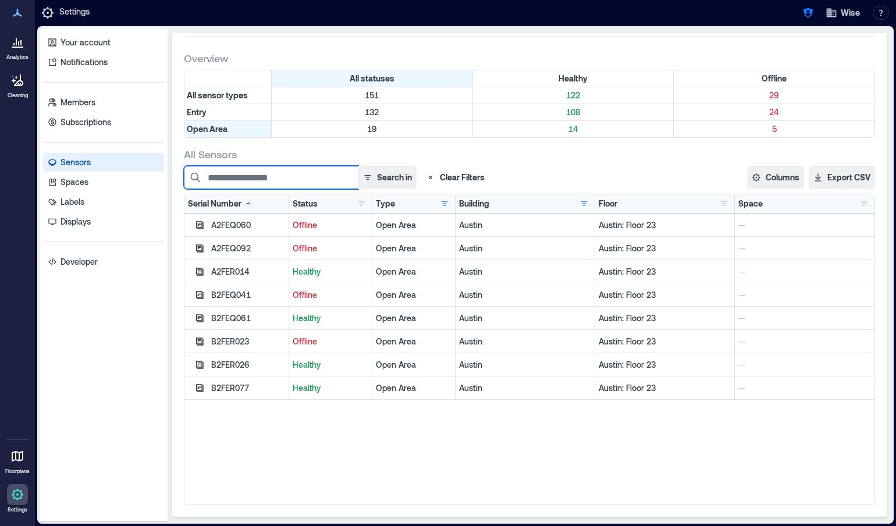
click at [290, 174] on input at bounding box center [271, 177] width 174 height 23
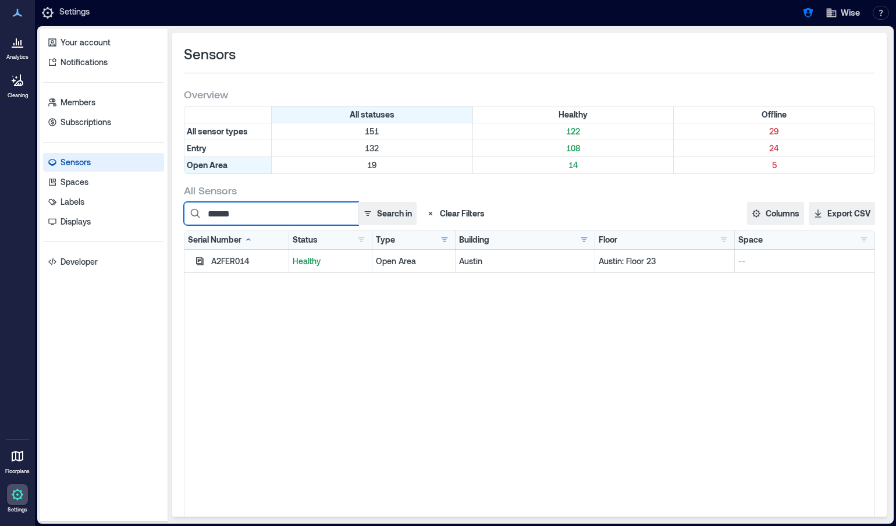
type input "******"
click at [436, 211] on button "Clear Filters" at bounding box center [455, 213] width 68 height 23
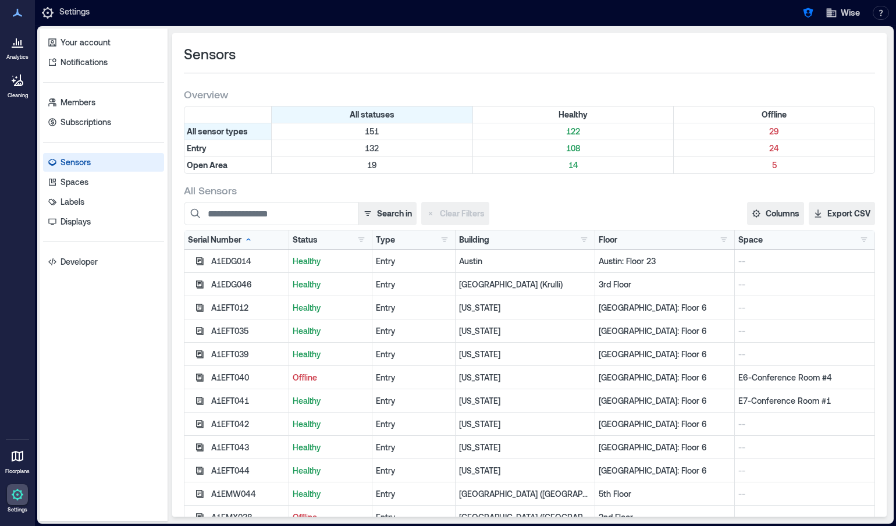
click at [548, 240] on div "Building [GEOGRAPHIC_DATA] 9 [GEOGRAPHIC_DATA] ([GEOGRAPHIC_DATA]) 28 N/A 11 [U…" at bounding box center [525, 240] width 132 height 12
click at [449, 239] on button "button" at bounding box center [444, 240] width 14 height 12
click at [451, 282] on div "Open Area 19" at bounding box center [488, 282] width 88 height 12
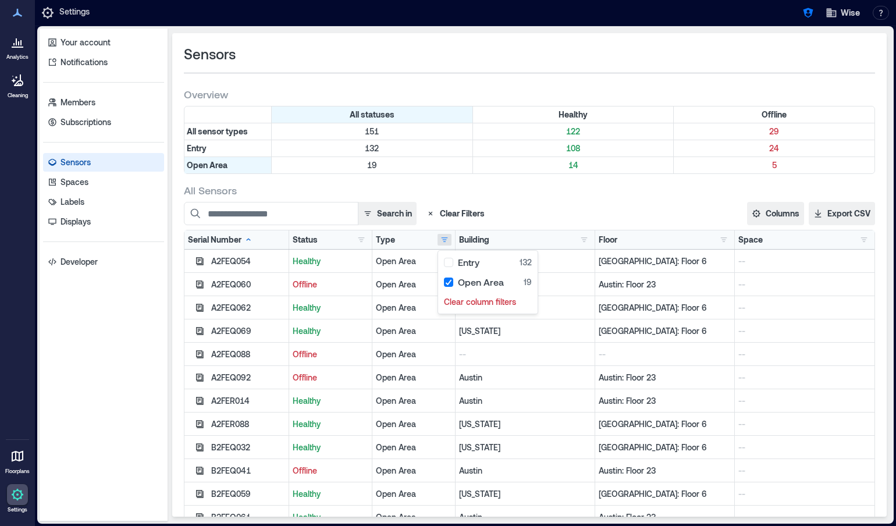
click at [567, 207] on div "Search in Clear Filters" at bounding box center [416, 213] width 465 height 23
click at [238, 398] on div "A2FER014" at bounding box center [248, 401] width 74 height 12
copy div "A2FER014"
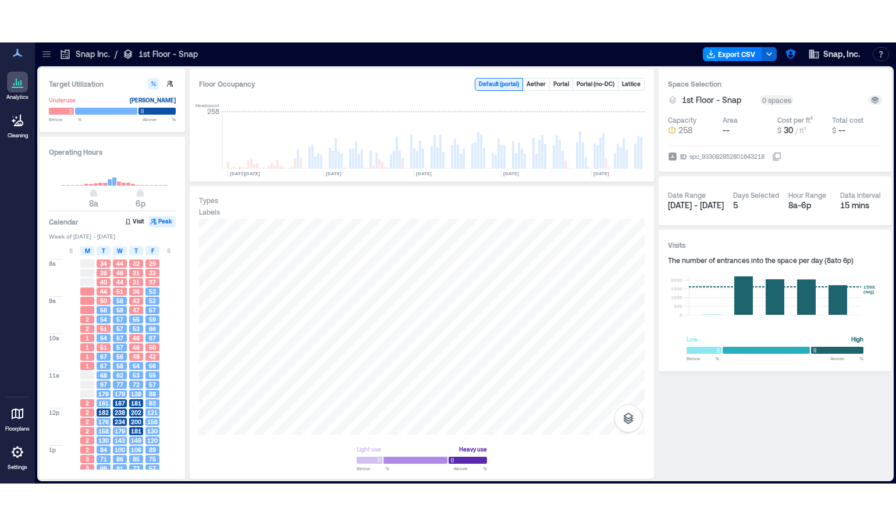
scroll to position [0, 243]
